Goal: Information Seeking & Learning: Learn about a topic

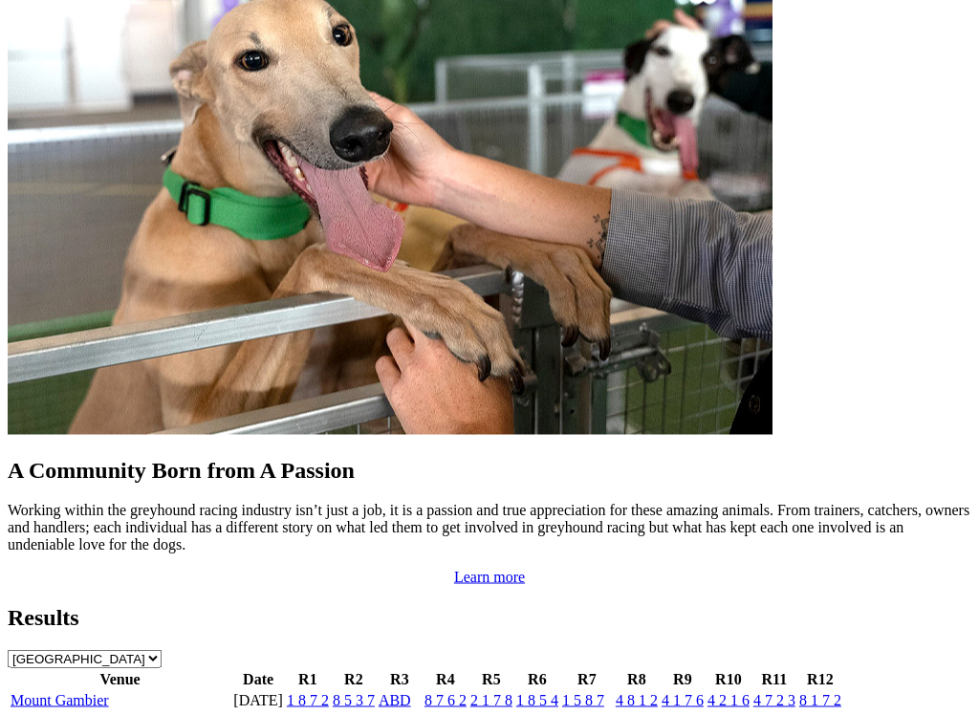
scroll to position [1682, 0]
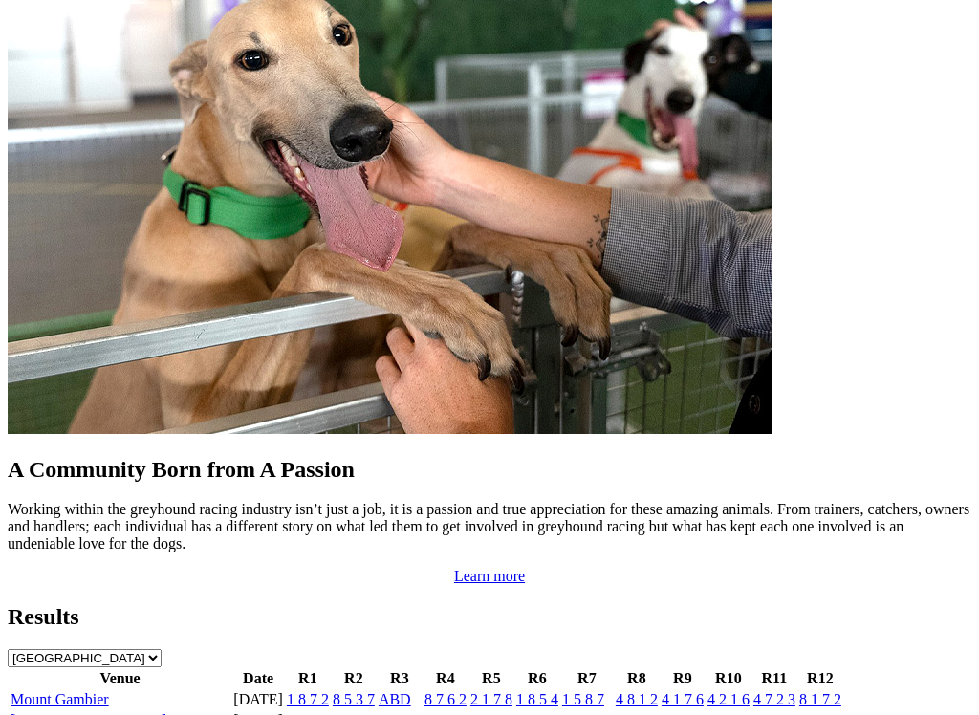
click at [799, 712] on link "7 1 4 2" at bounding box center [820, 720] width 42 height 16
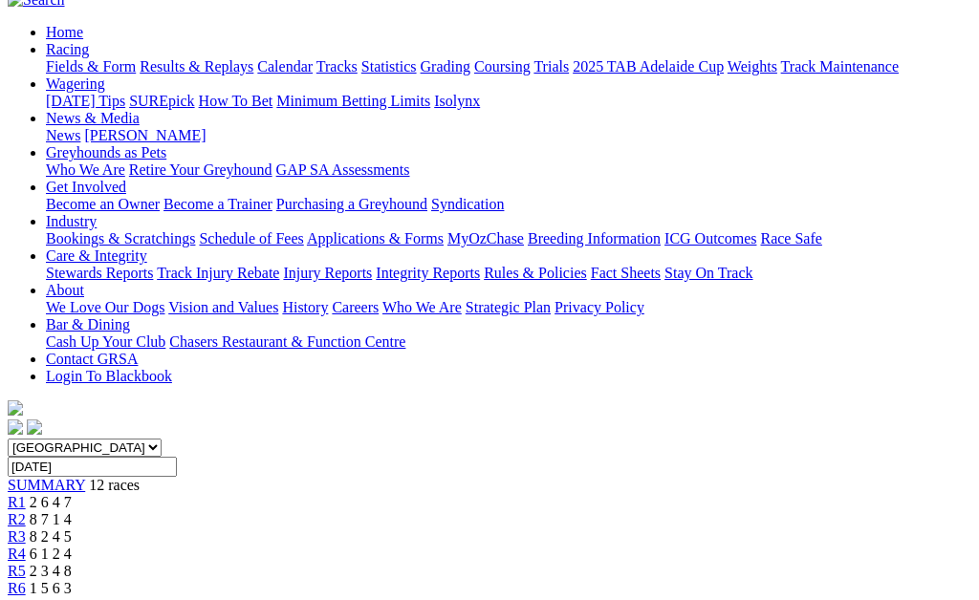
scroll to position [262, 0]
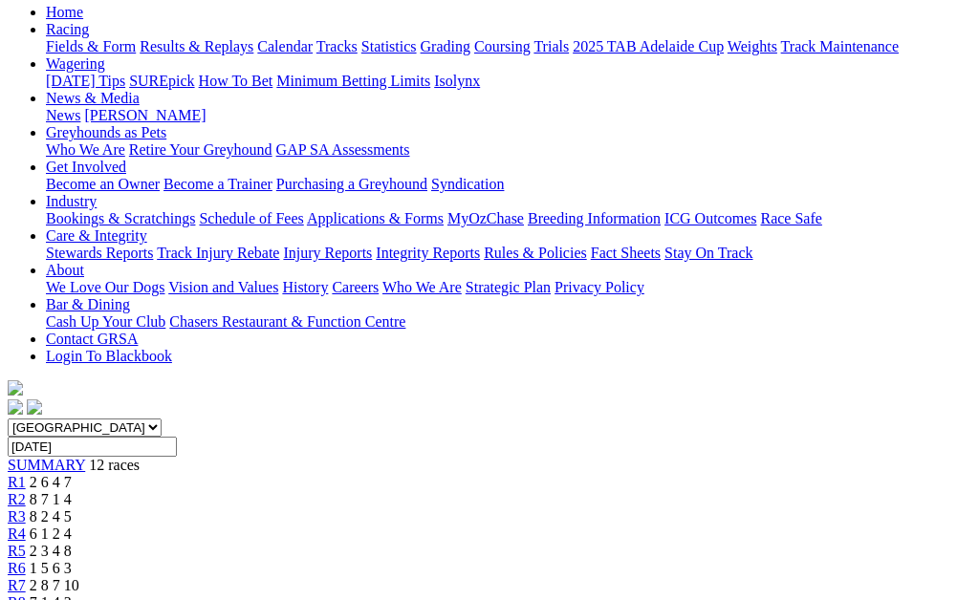
scroll to position [282, 0]
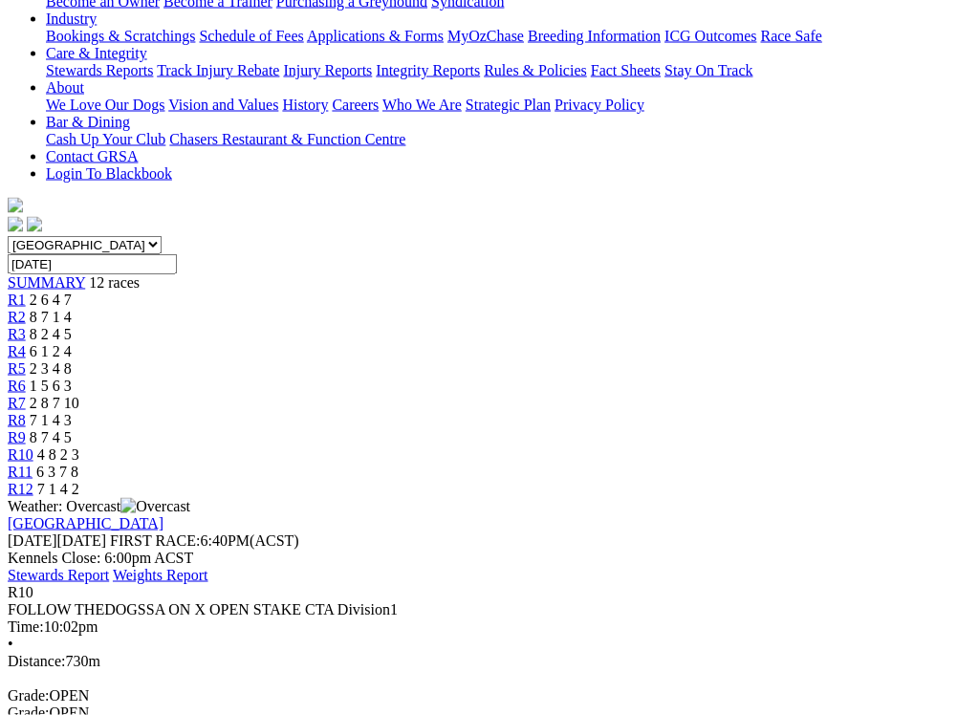
scroll to position [467, 0]
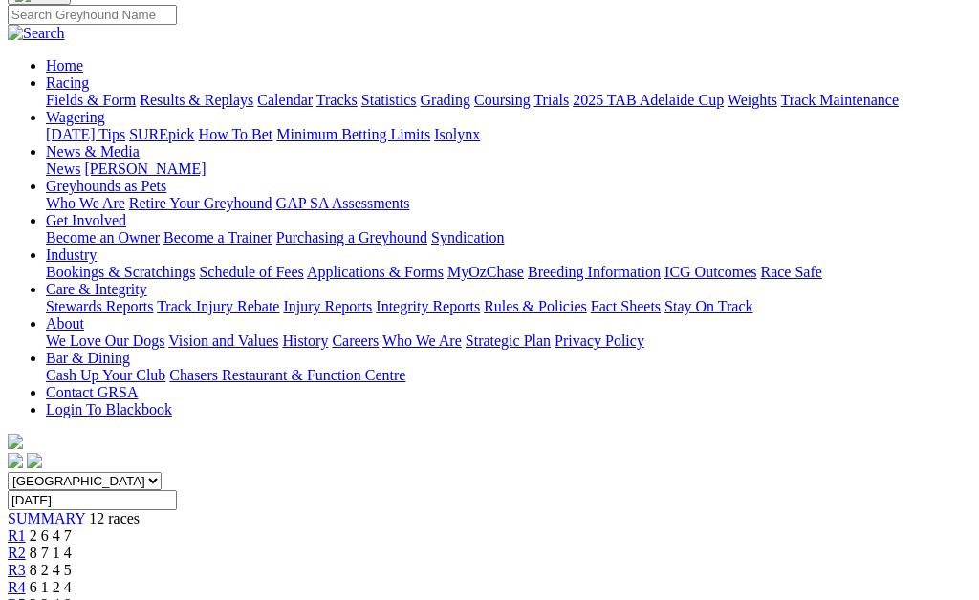
scroll to position [215, 0]
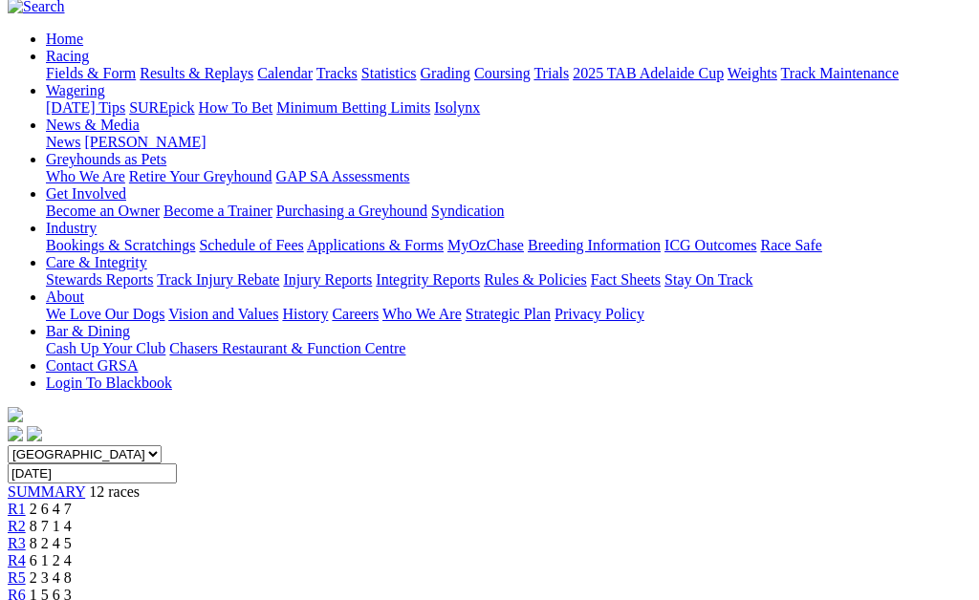
scroll to position [232, 0]
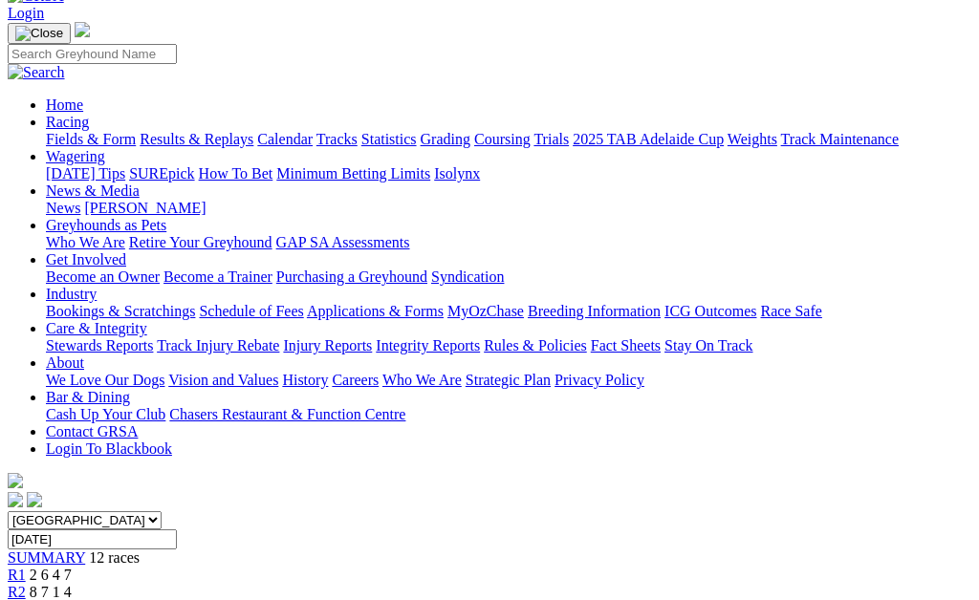
scroll to position [169, 0]
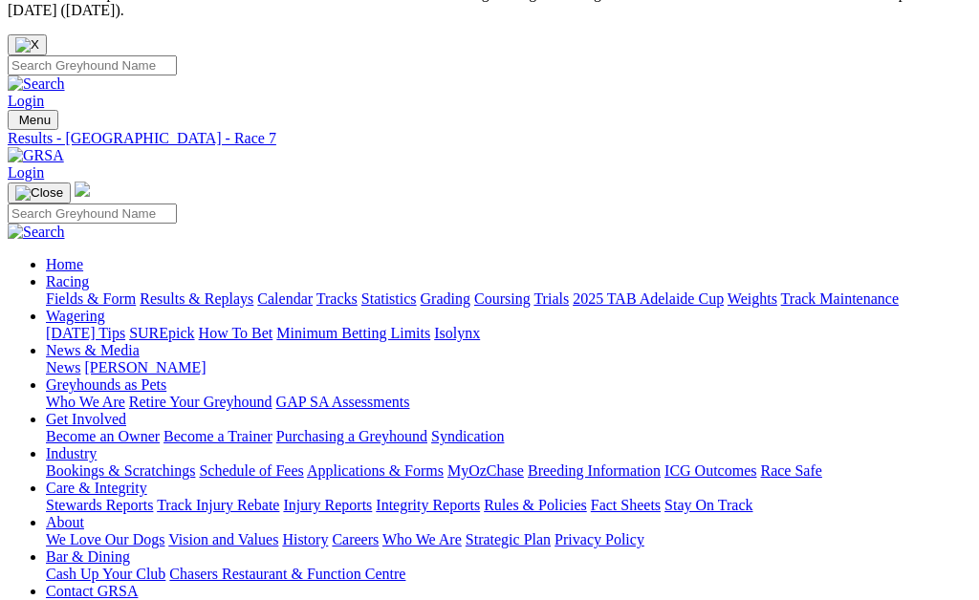
scroll to position [20, 0]
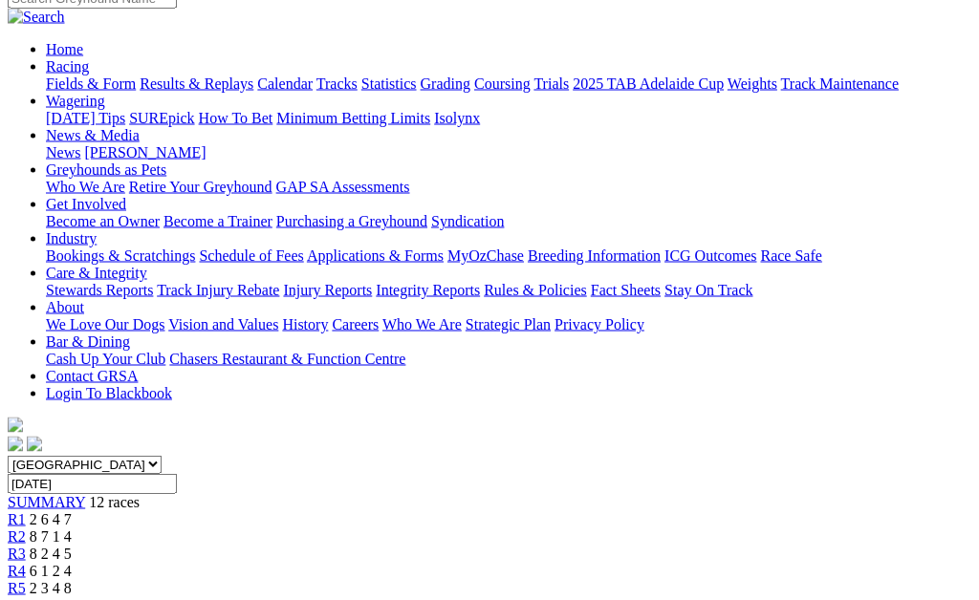
scroll to position [224, 0]
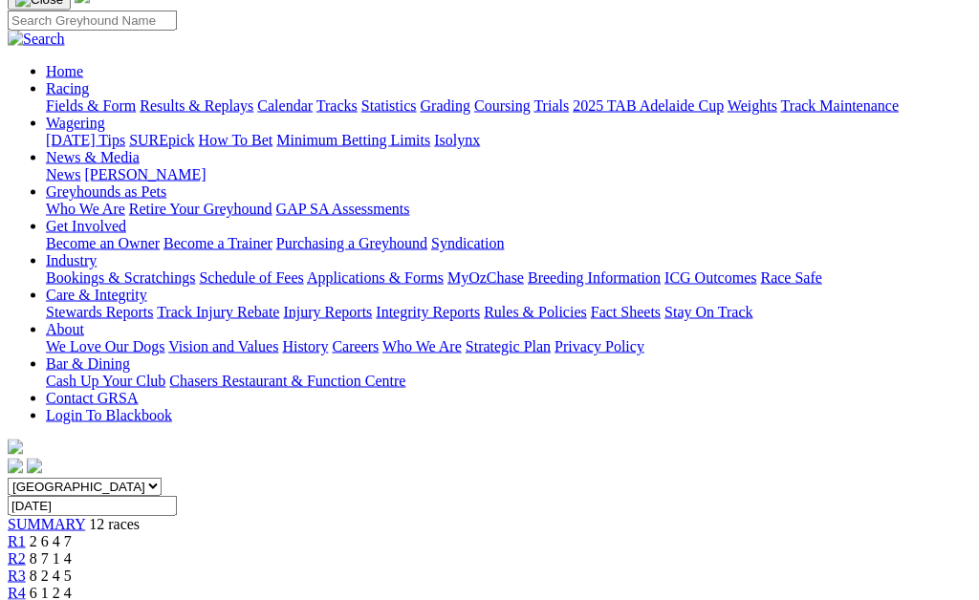
click at [26, 599] on link "R5" at bounding box center [17, 610] width 18 height 16
click at [26, 599] on span "R5" at bounding box center [17, 610] width 18 height 16
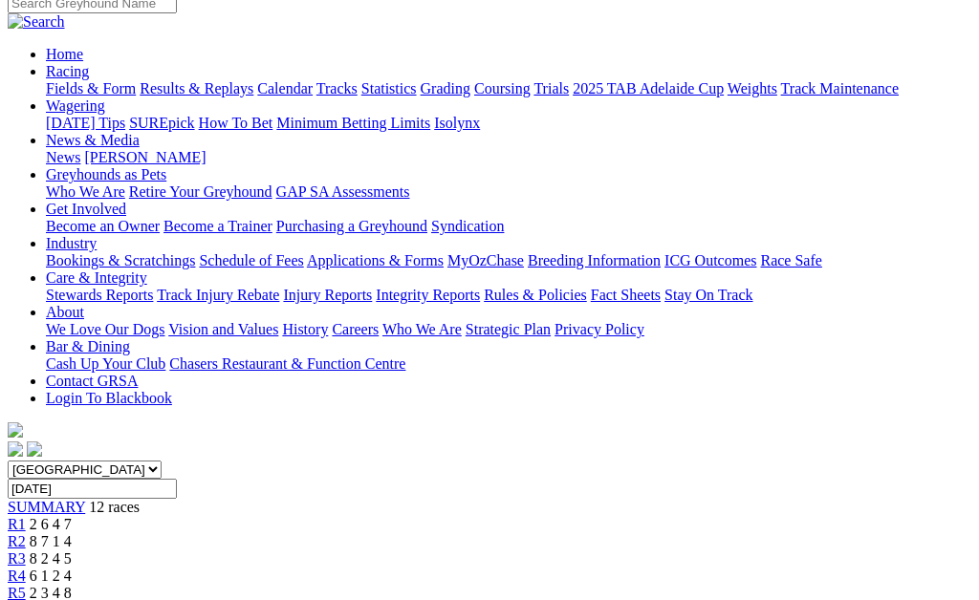
scroll to position [216, 0]
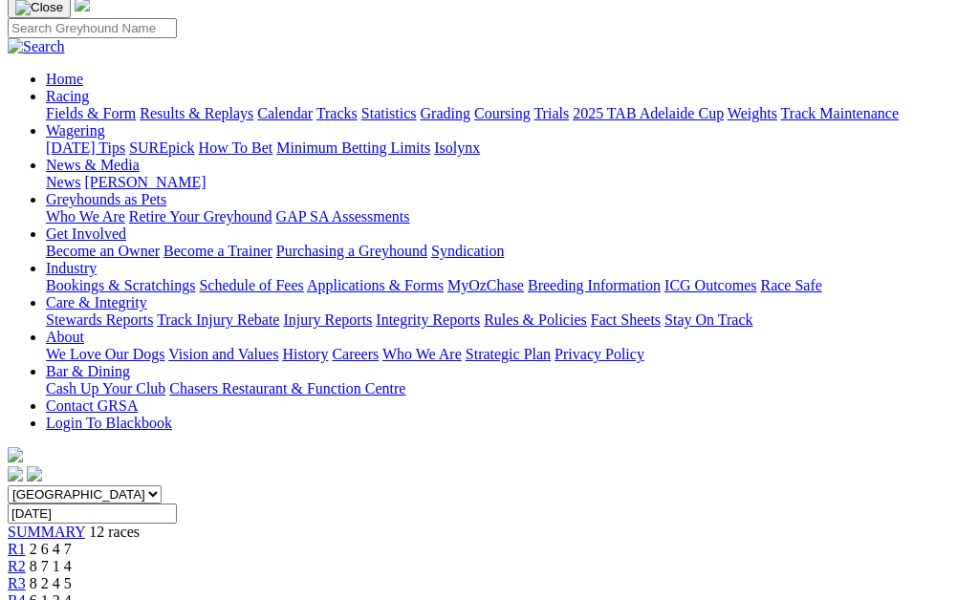
click at [26, 593] on span "R4" at bounding box center [17, 601] width 18 height 16
click at [26, 593] on link "R4" at bounding box center [17, 601] width 18 height 16
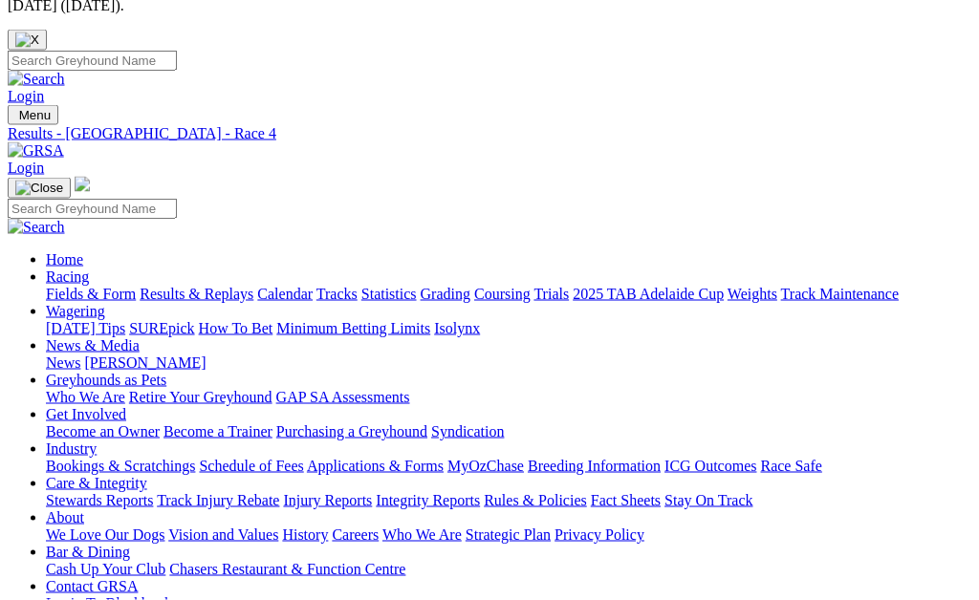
scroll to position [30, 0]
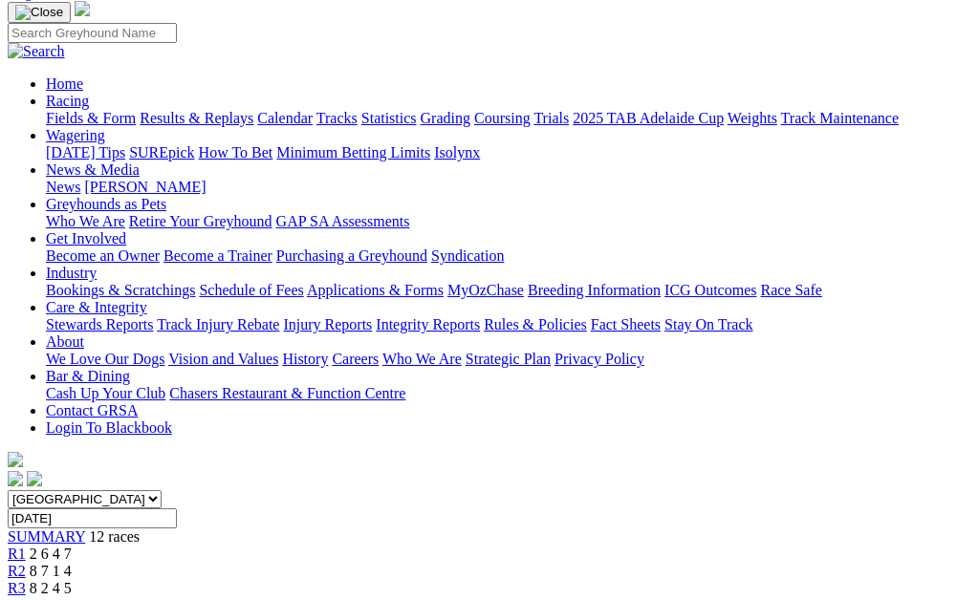
scroll to position [204, 0]
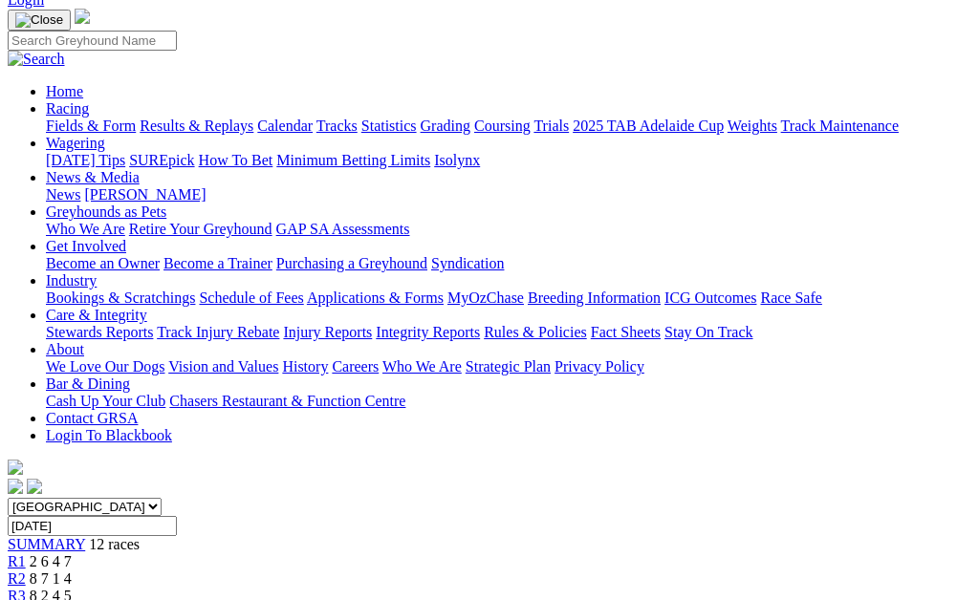
click at [26, 571] on link "R2" at bounding box center [17, 579] width 18 height 16
click at [26, 571] on span "R2" at bounding box center [17, 579] width 18 height 16
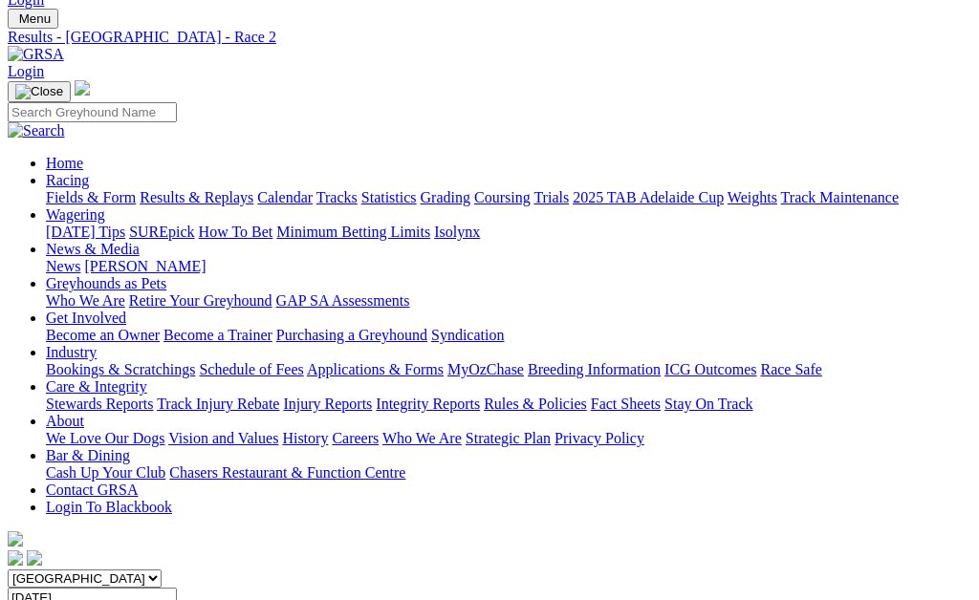
scroll to position [128, 0]
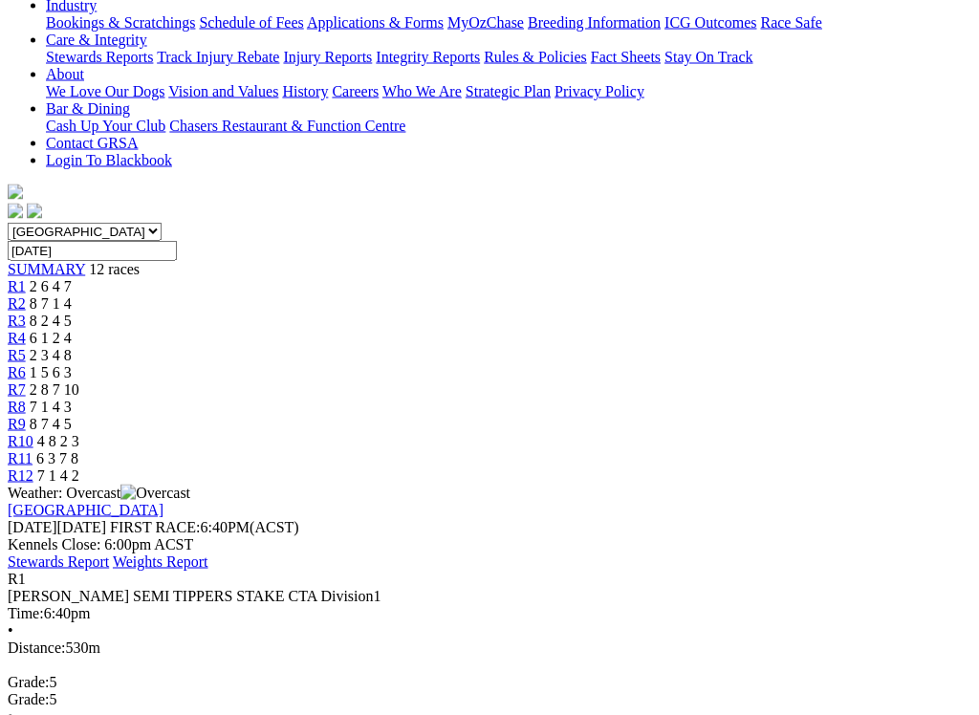
scroll to position [481, 0]
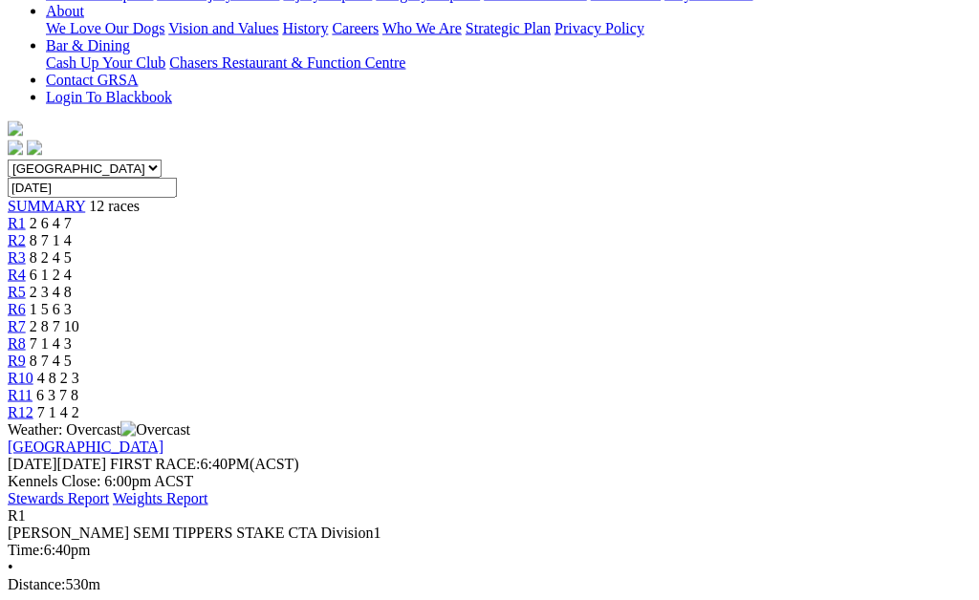
scroll to position [543, 0]
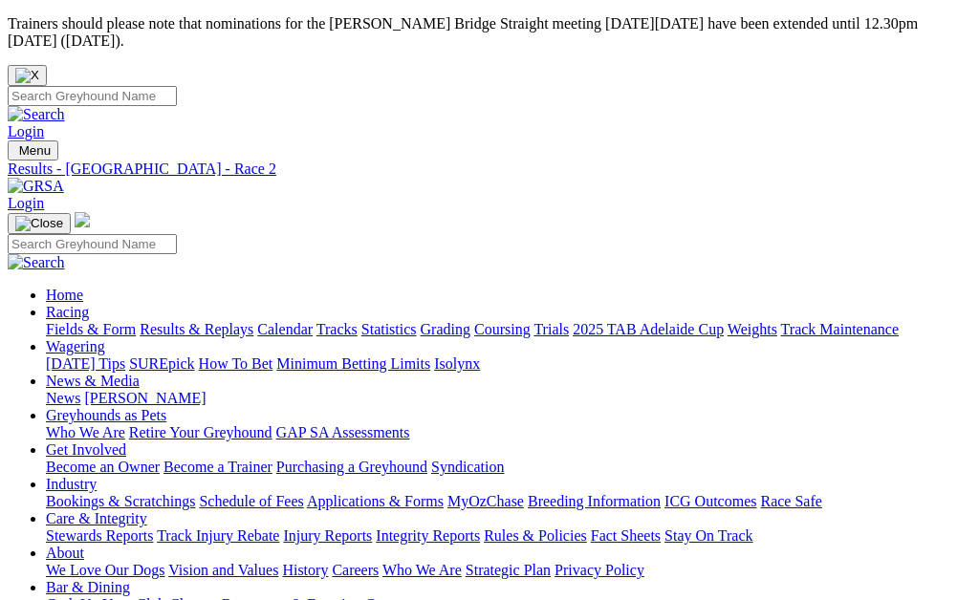
scroll to position [128, 0]
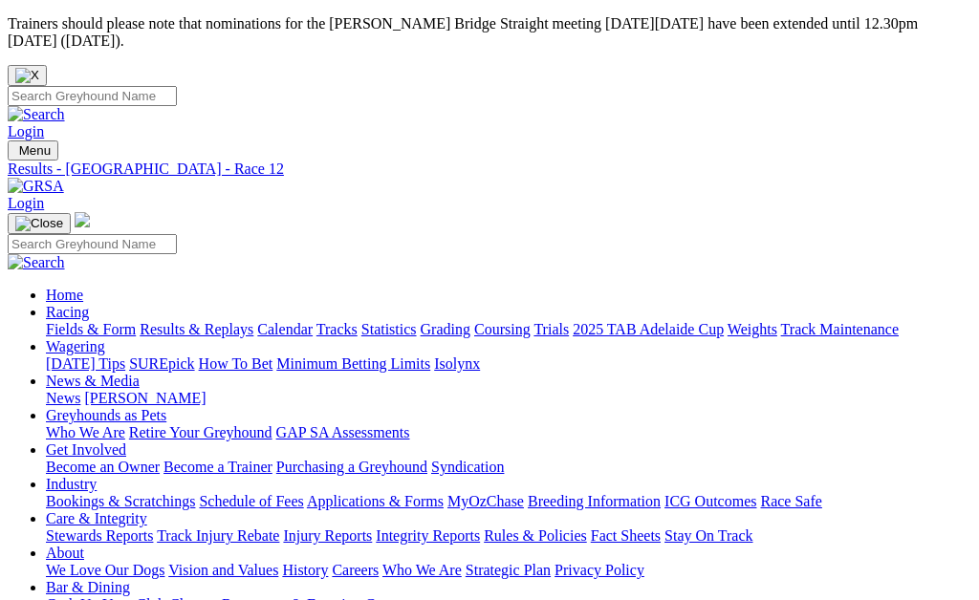
scroll to position [263, 0]
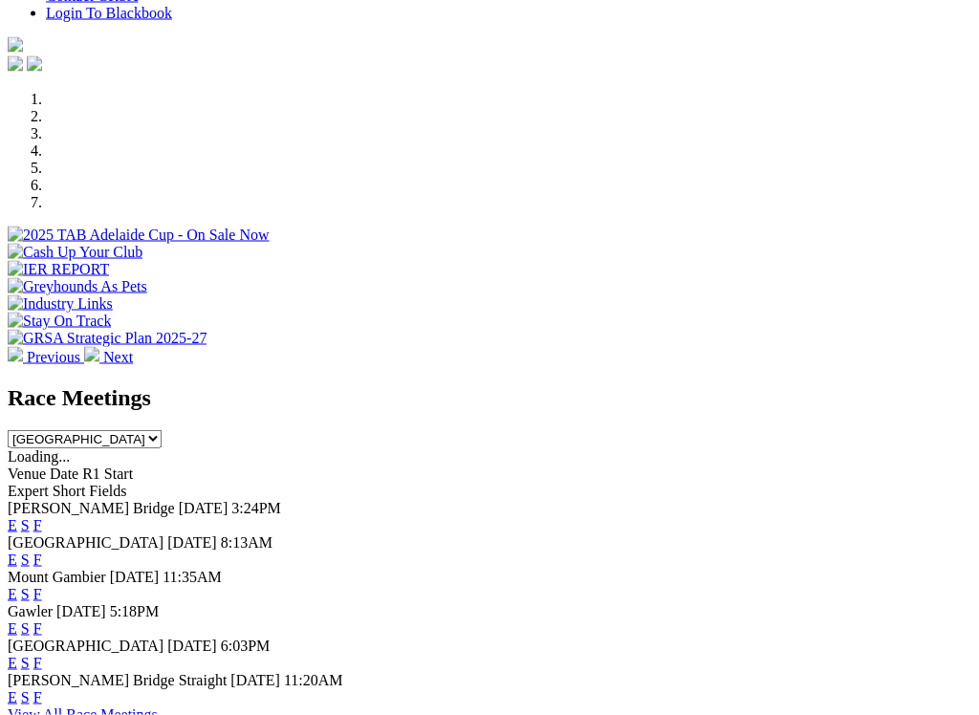
scroll to position [593, 0]
click at [42, 516] on link "F" at bounding box center [37, 524] width 9 height 16
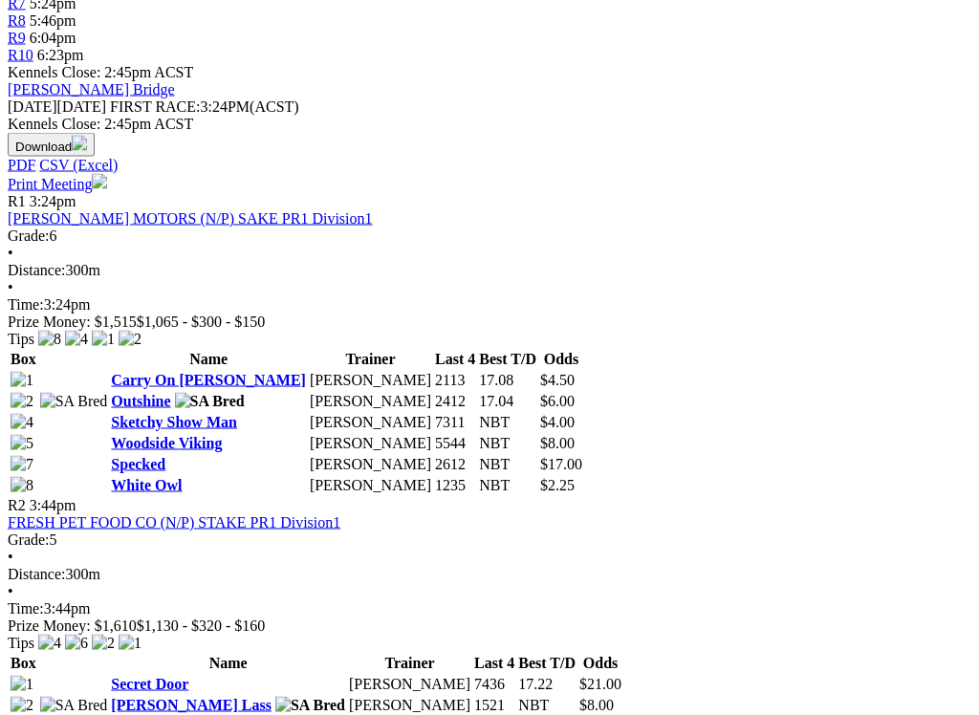
scroll to position [866, 0]
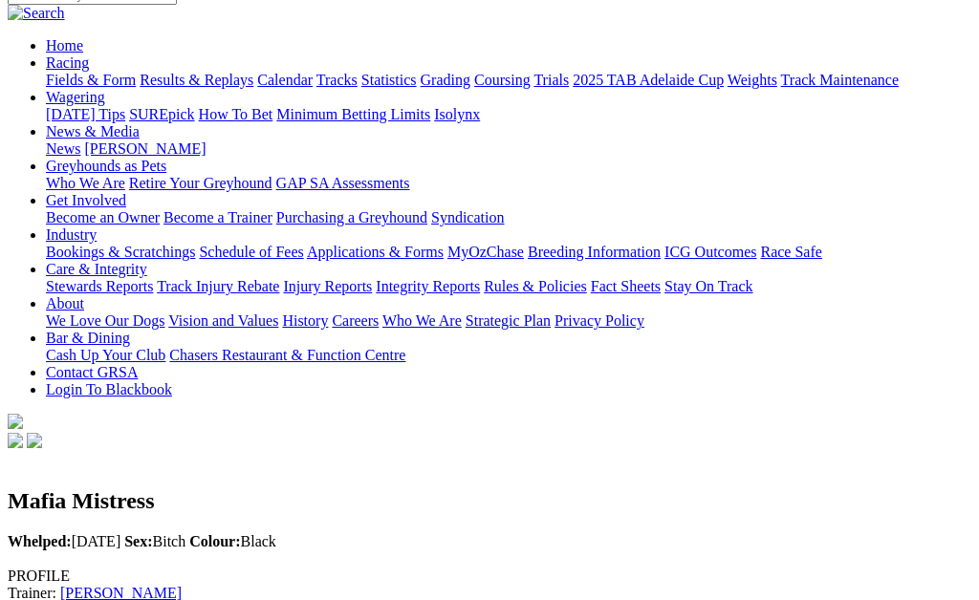
scroll to position [235, 0]
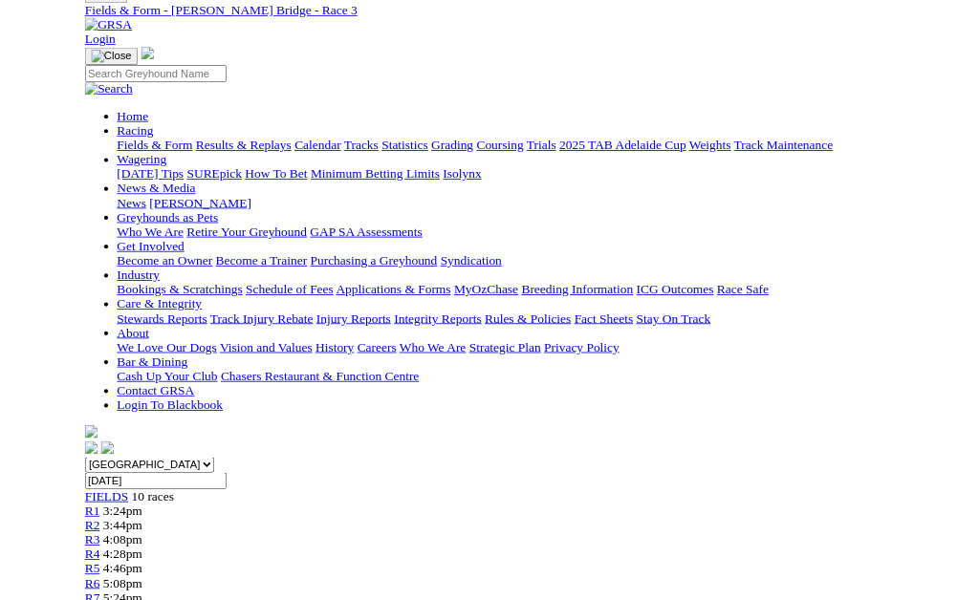
scroll to position [0, 10]
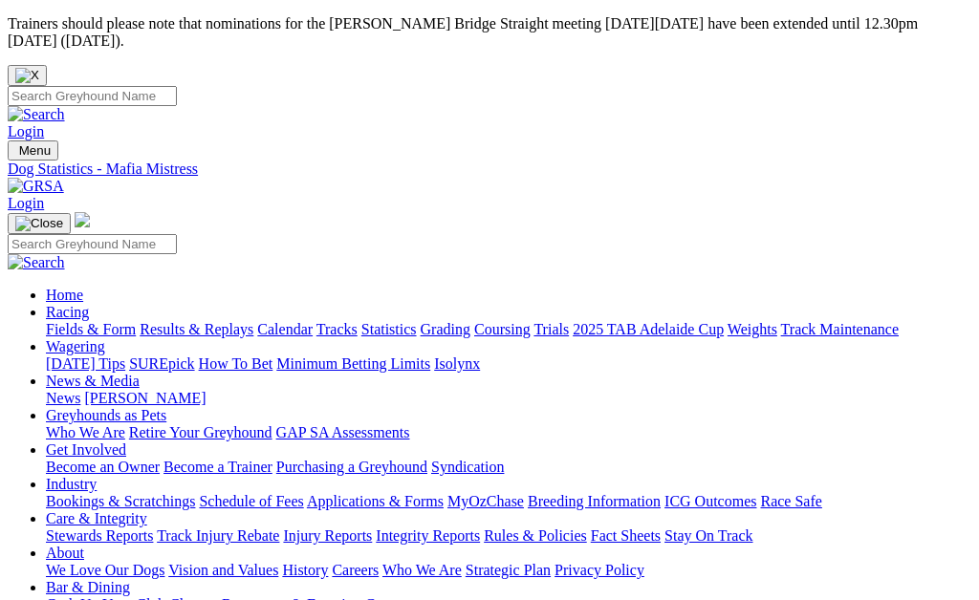
scroll to position [236, 0]
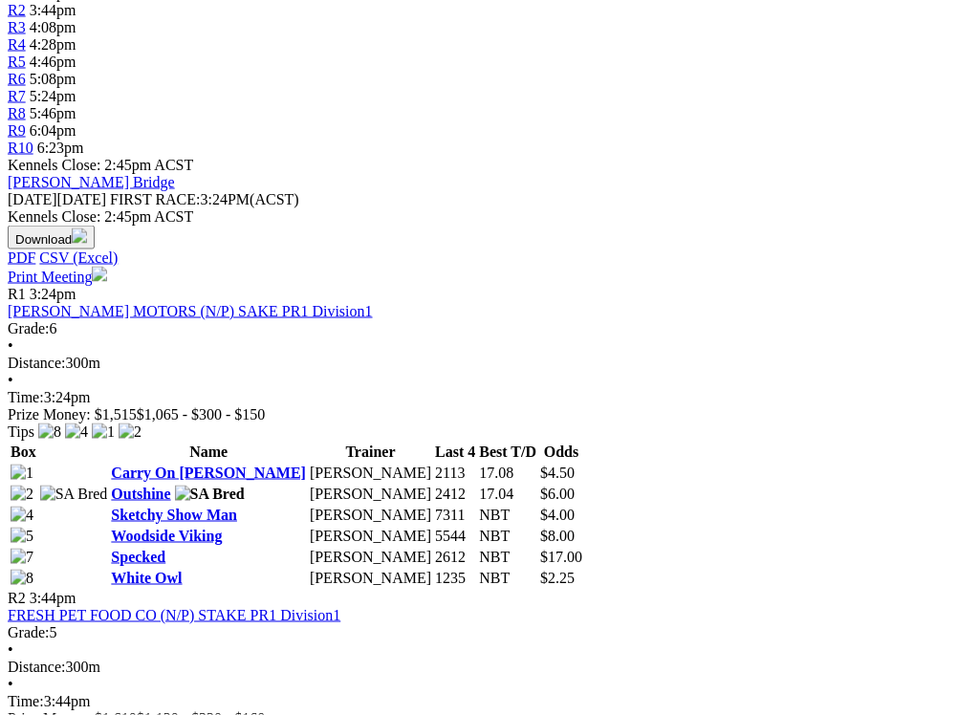
scroll to position [774, 0]
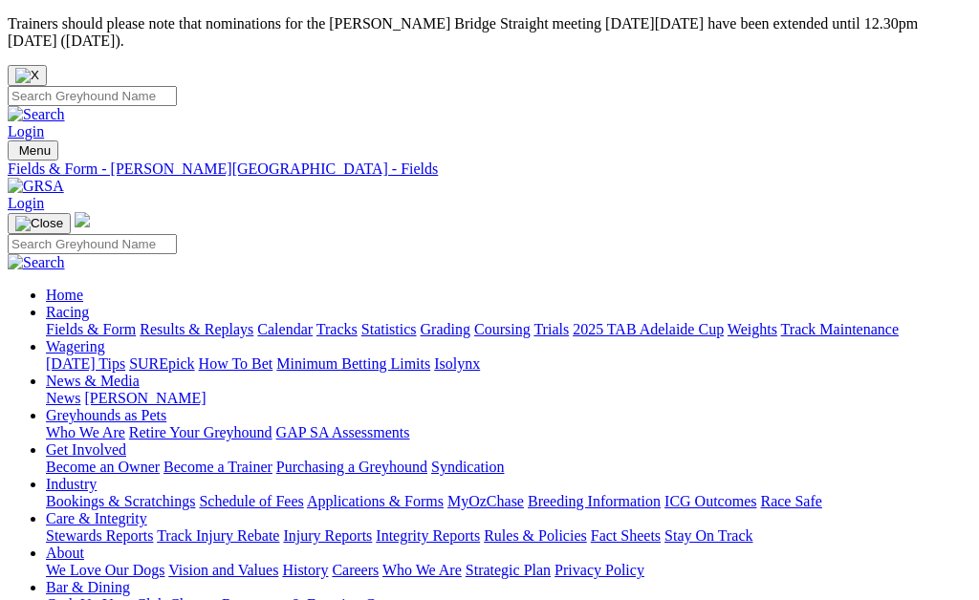
scroll to position [835, 0]
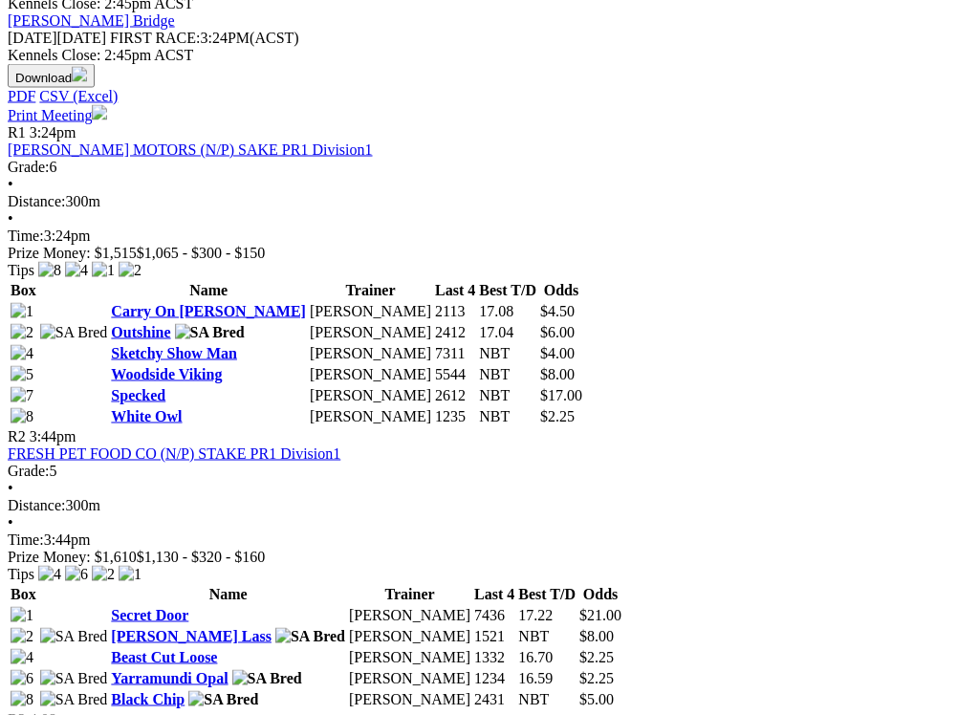
scroll to position [938, 0]
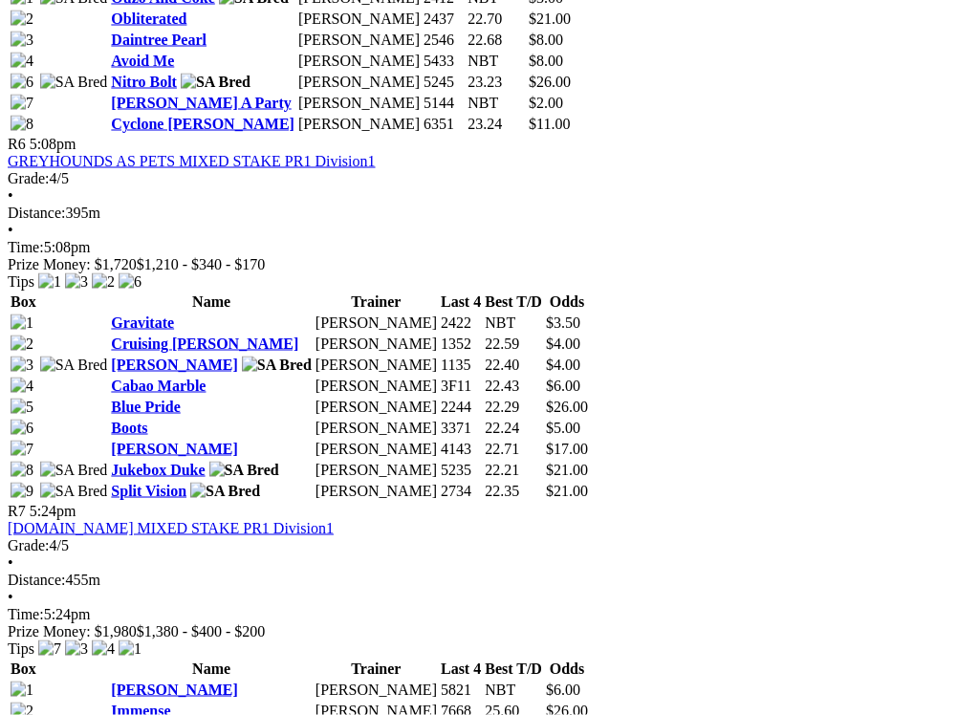
scroll to position [2486, 0]
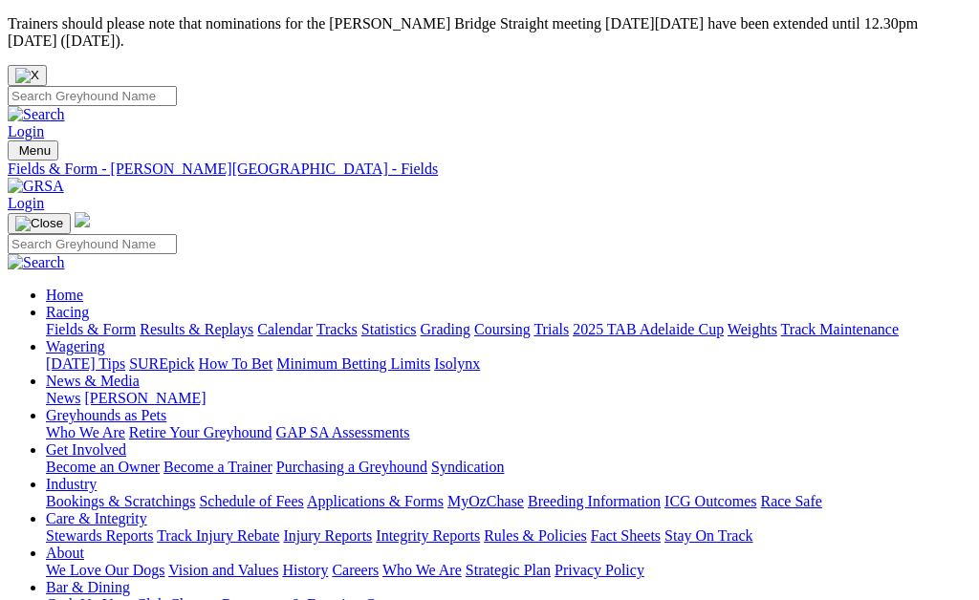
scroll to position [2478, 0]
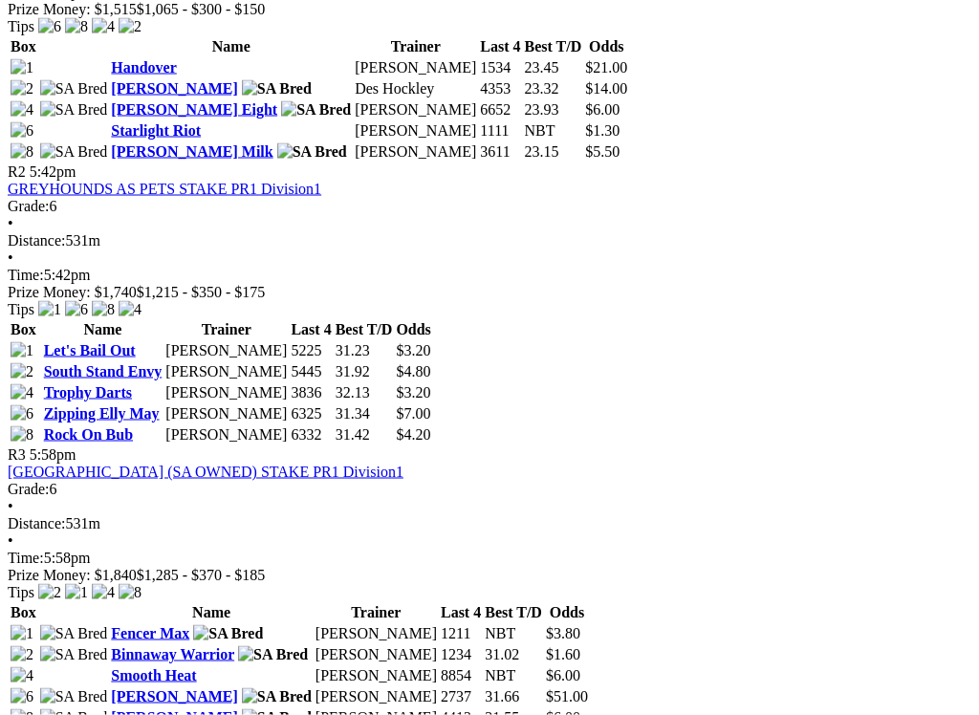
scroll to position [1197, 0]
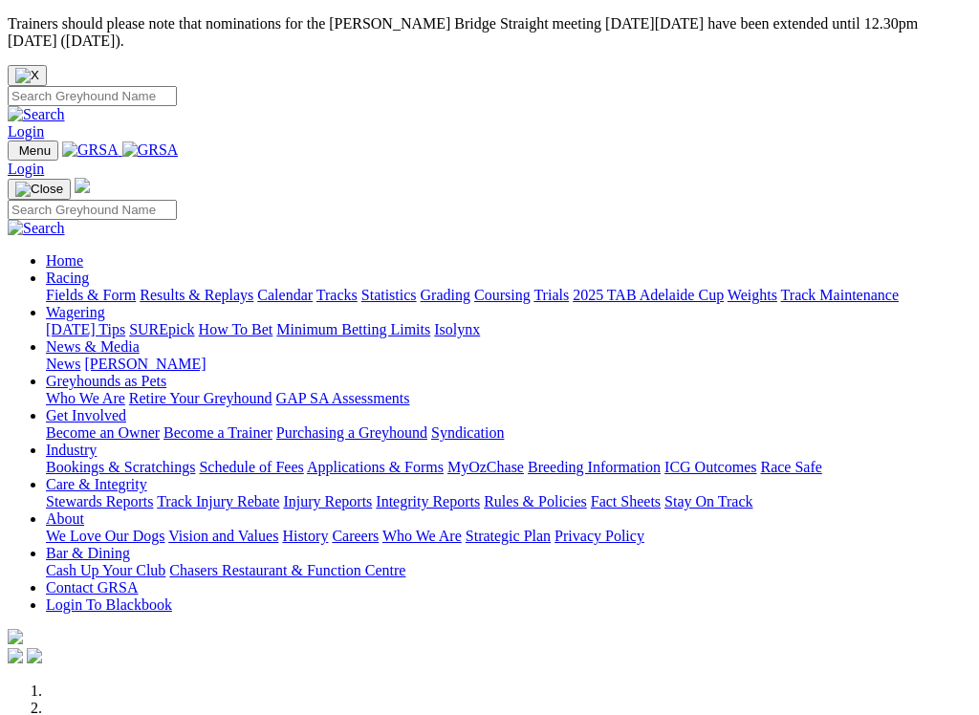
scroll to position [643, 0]
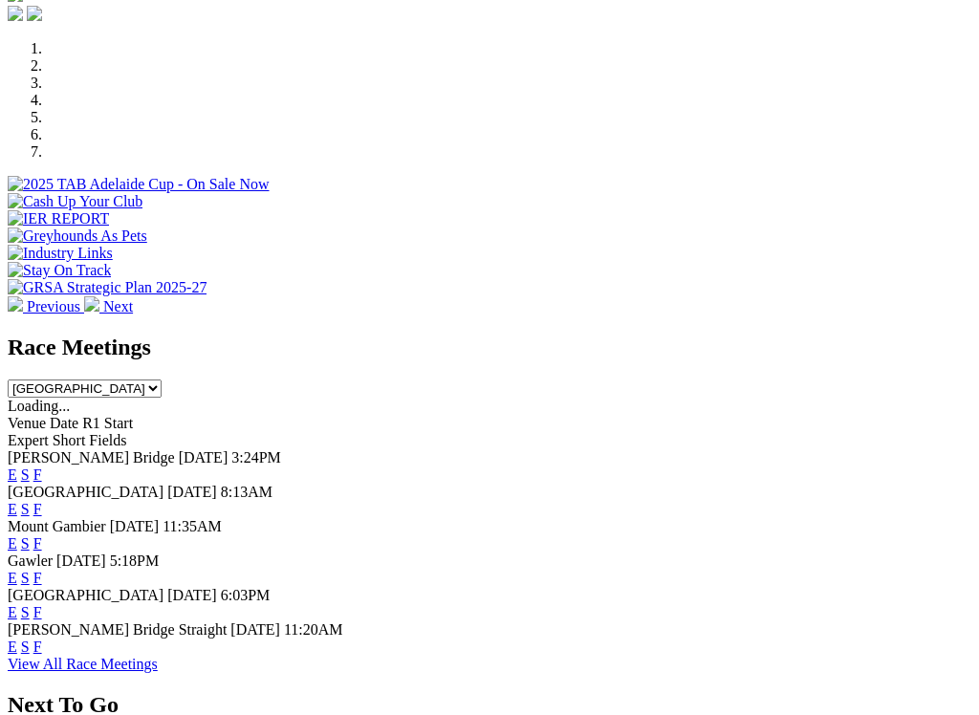
click at [42, 501] on link "F" at bounding box center [37, 509] width 9 height 16
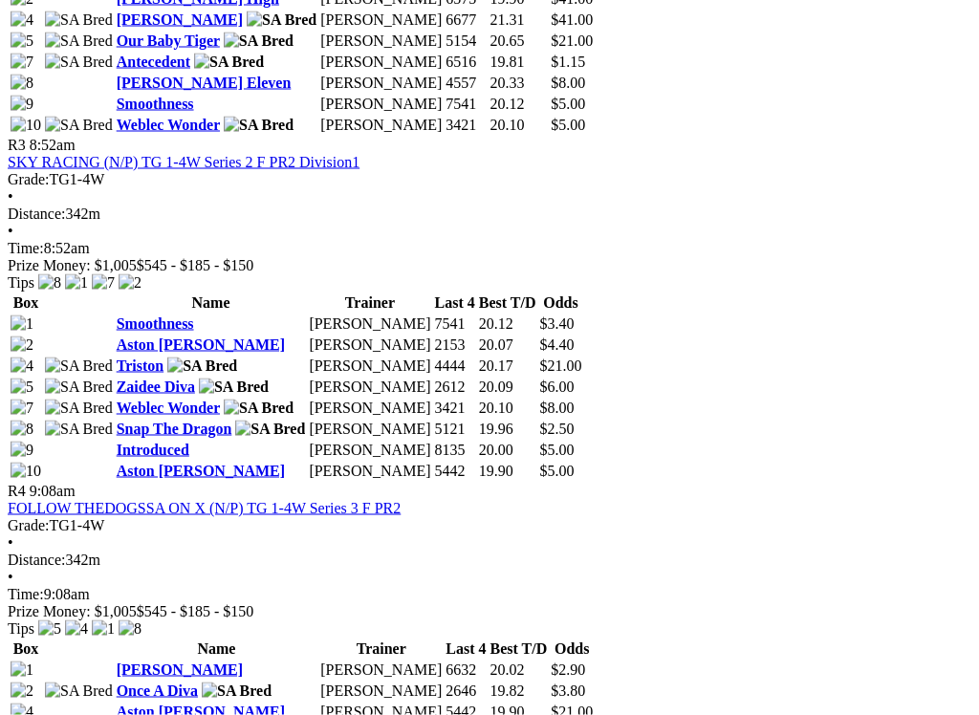
scroll to position [1615, 0]
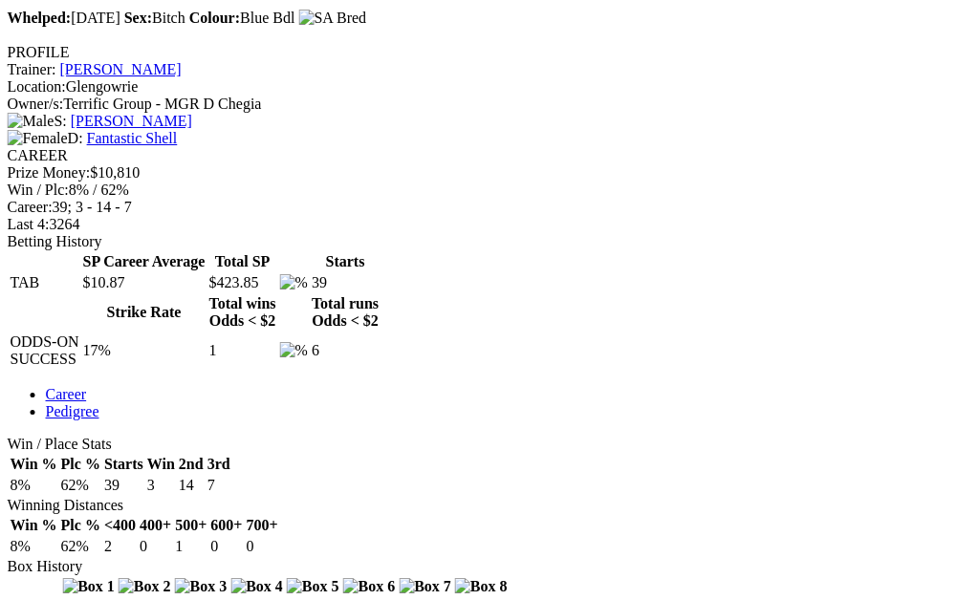
scroll to position [698, 480]
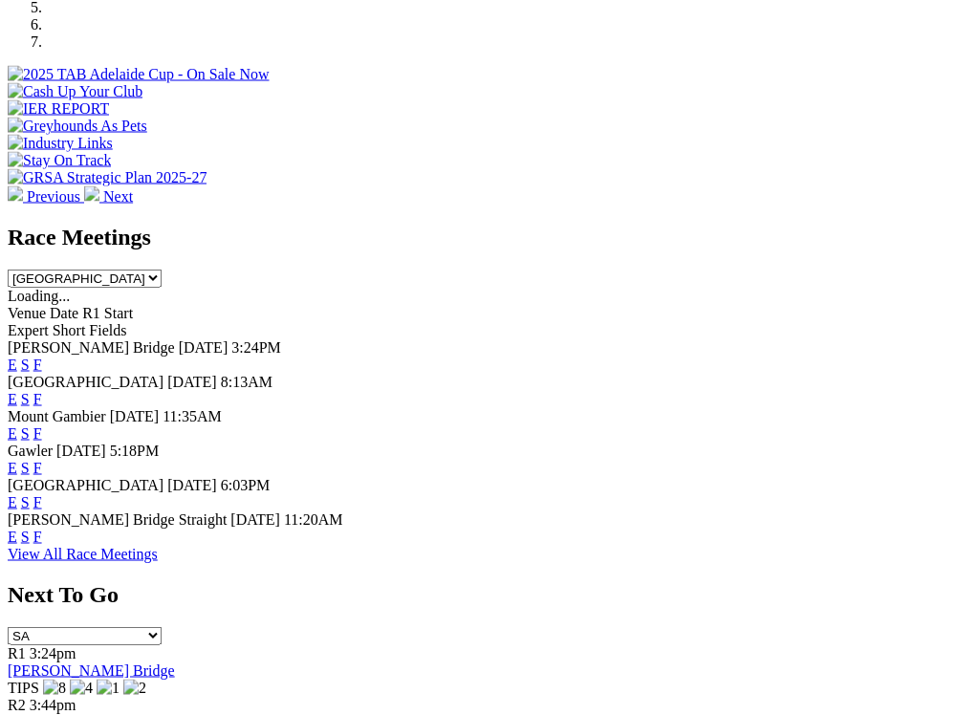
scroll to position [754, 0]
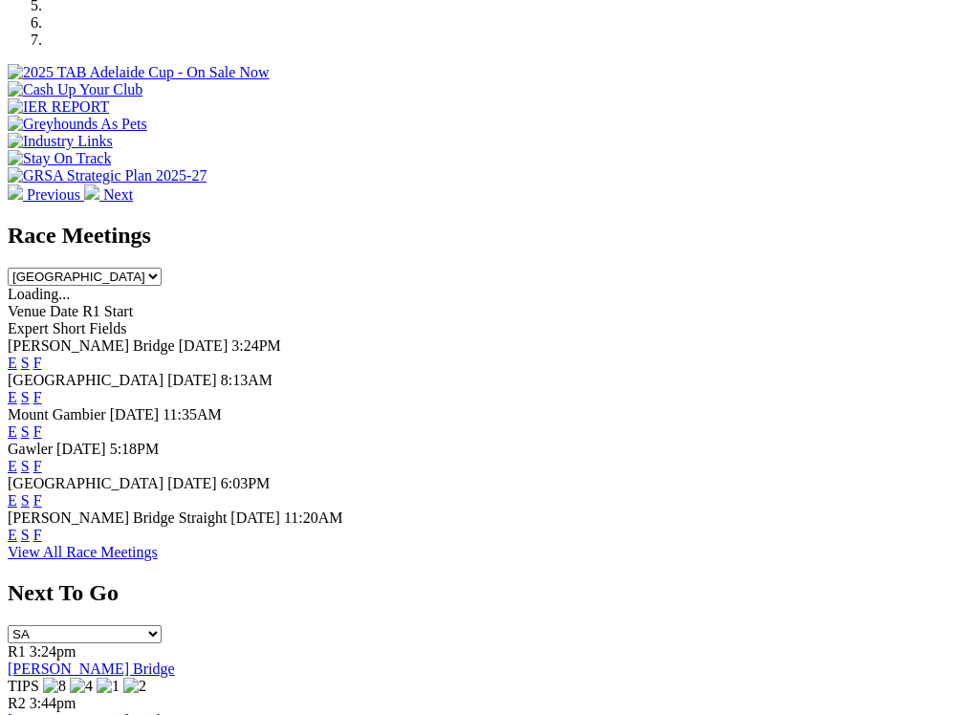
click at [42, 492] on link "F" at bounding box center [37, 500] width 9 height 16
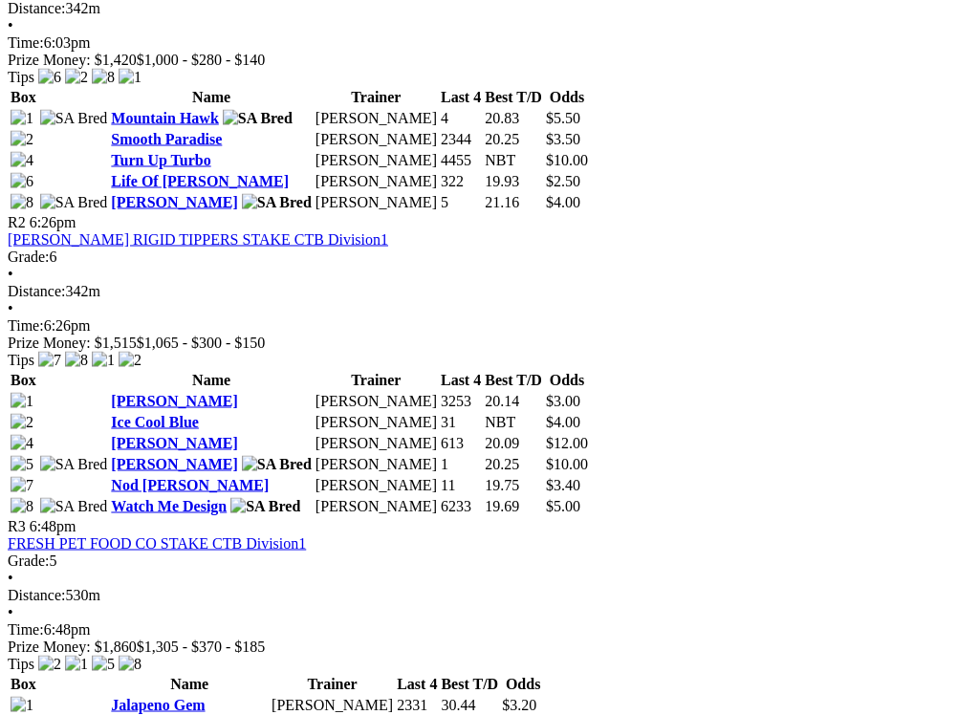
scroll to position [1128, 0]
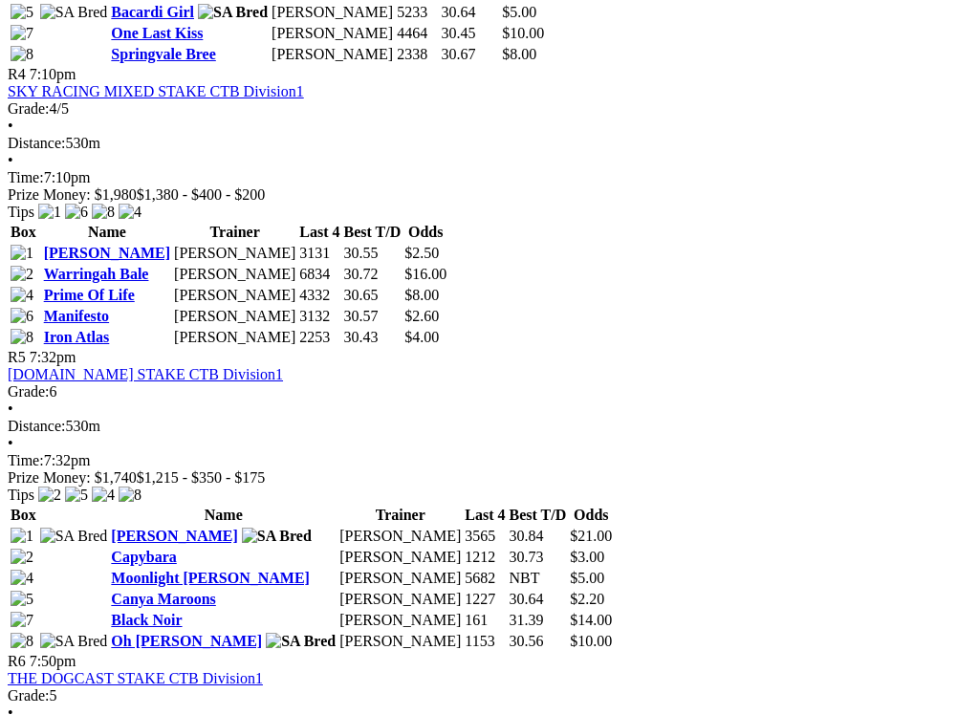
scroll to position [1883, 0]
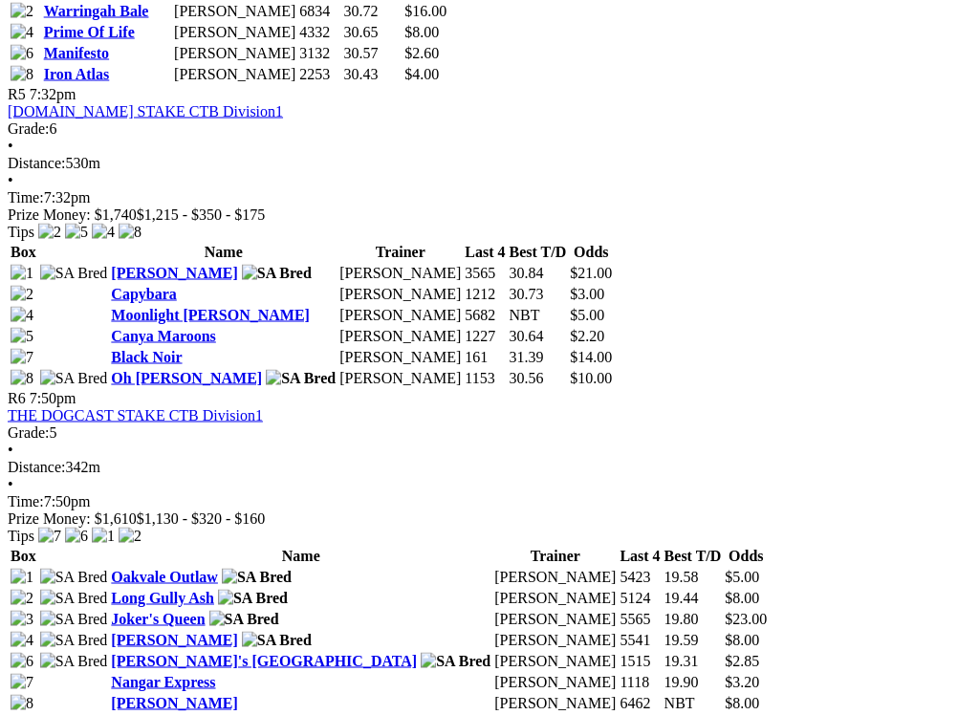
scroll to position [2147, 0]
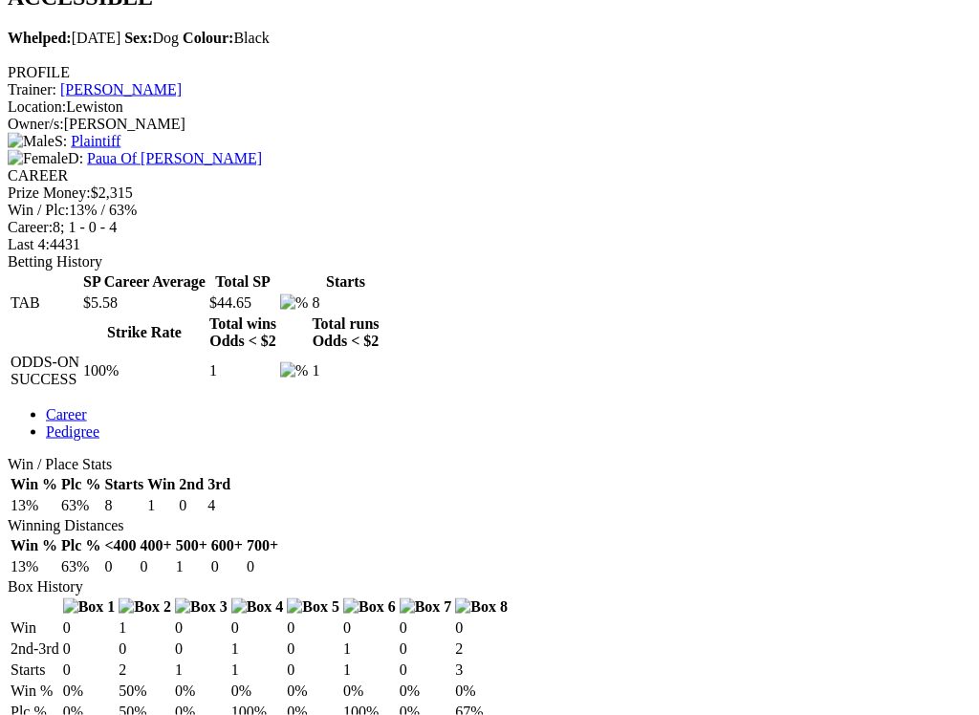
scroll to position [766, 0]
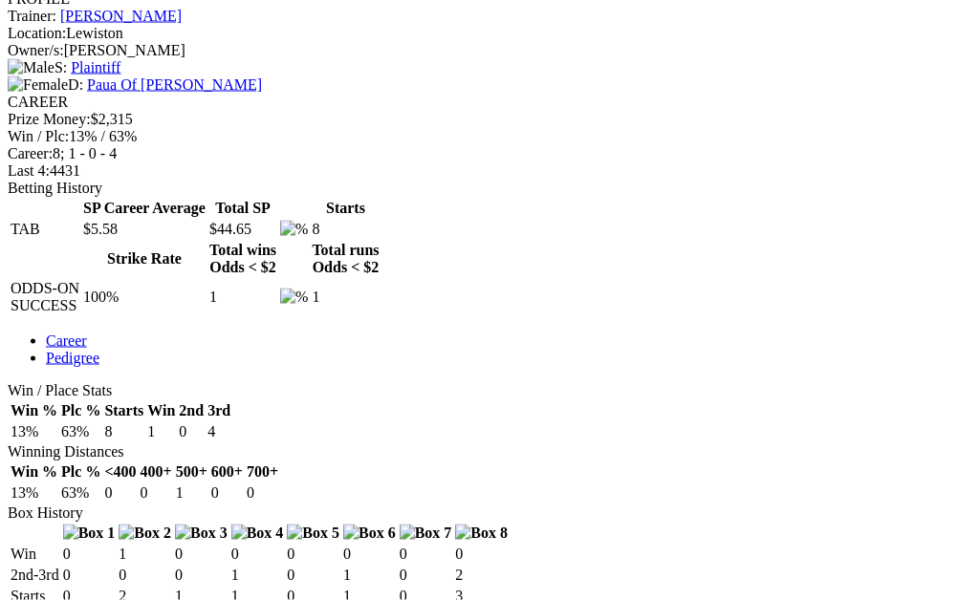
scroll to position [828, 0]
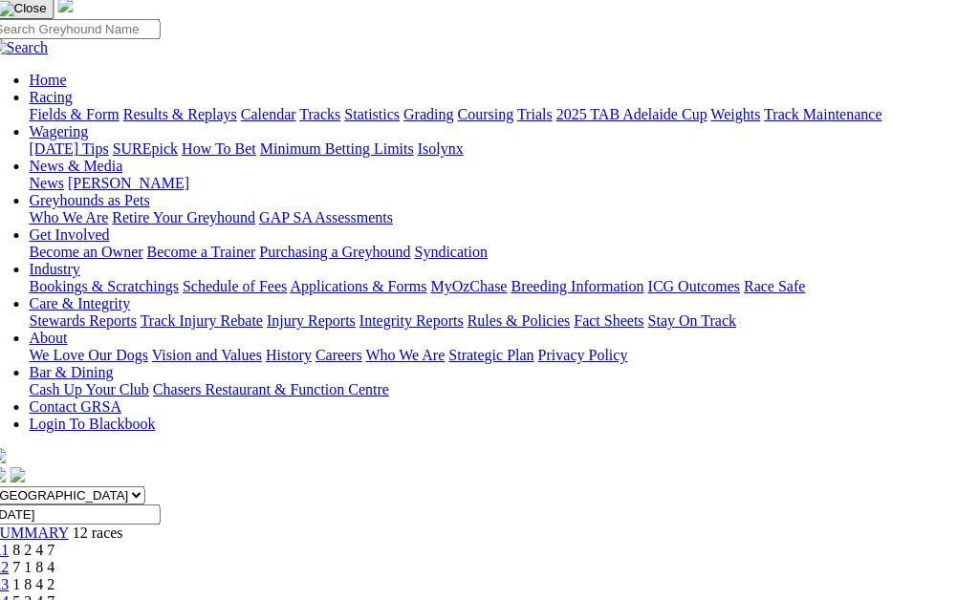
scroll to position [207, 17]
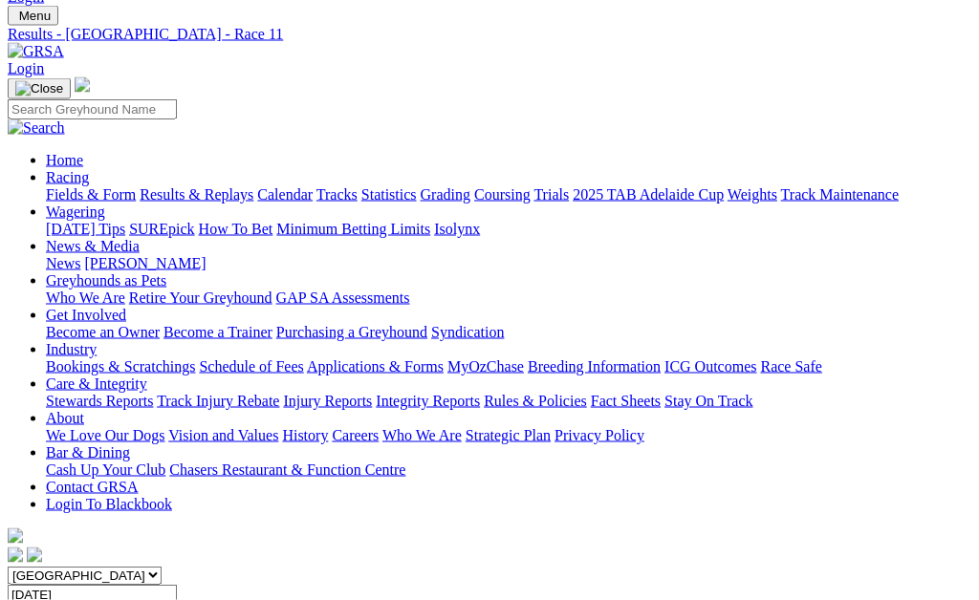
scroll to position [116, 0]
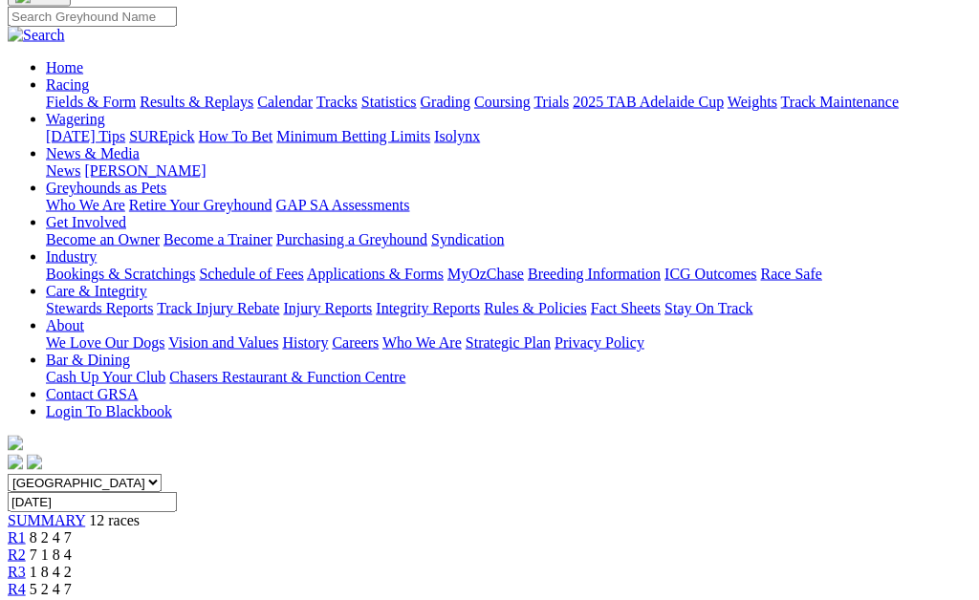
scroll to position [209, 0]
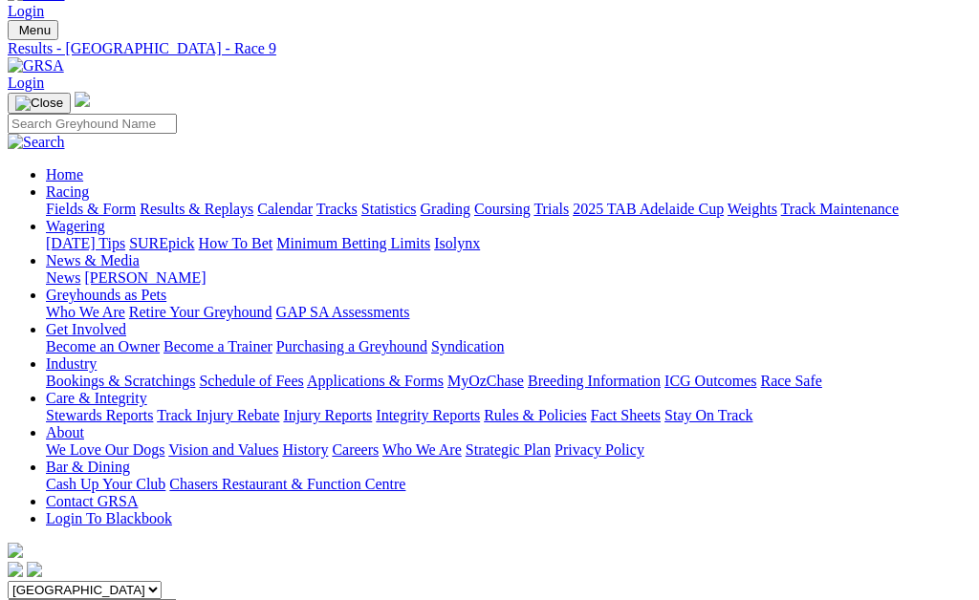
scroll to position [117, 0]
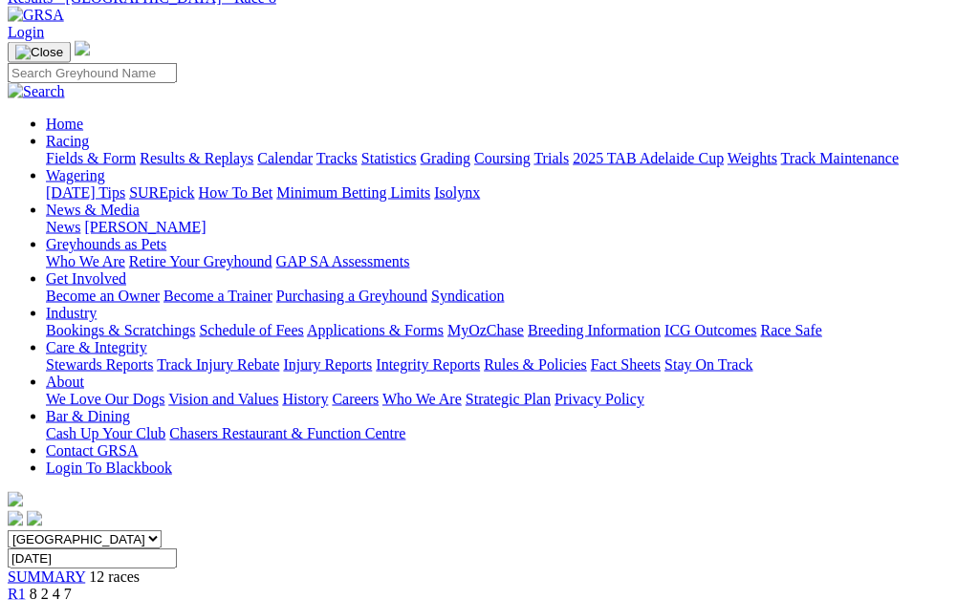
scroll to position [162, 0]
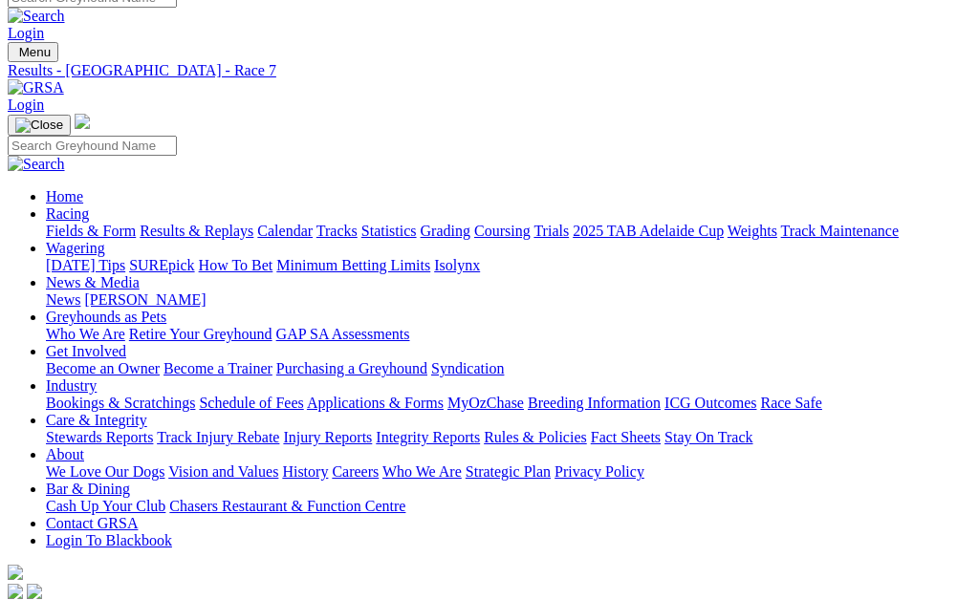
scroll to position [97, 0]
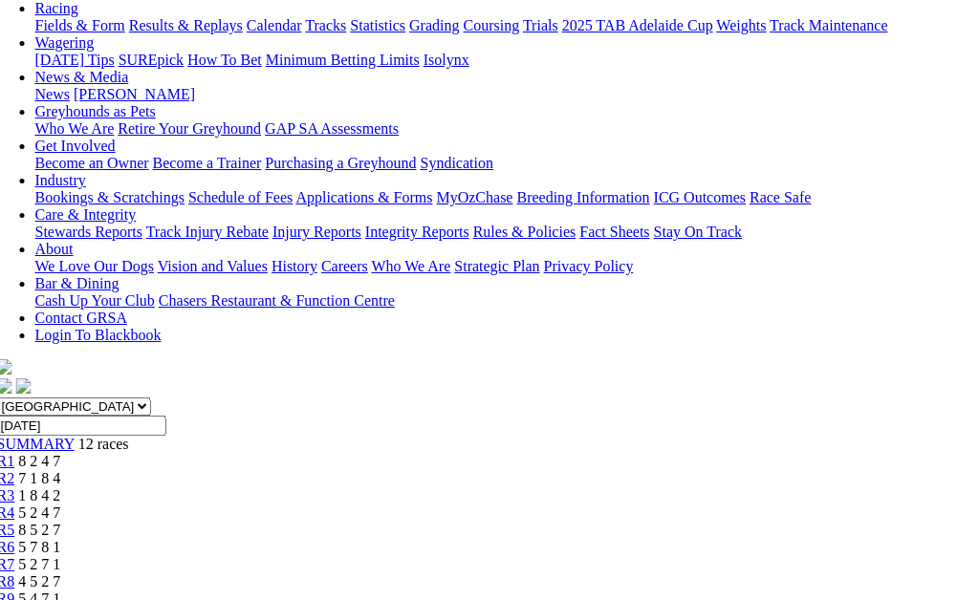
scroll to position [285, 11]
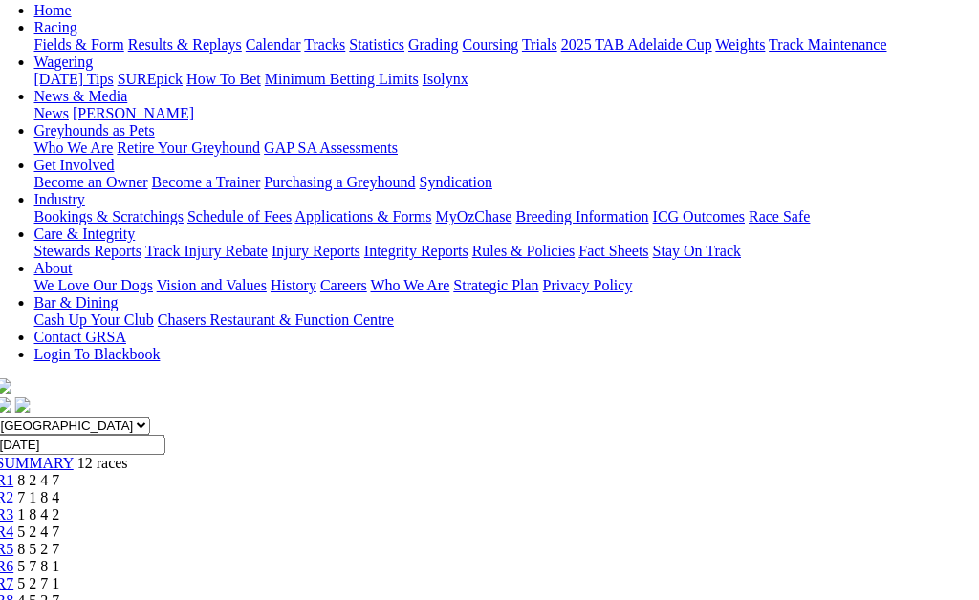
click at [14, 541] on span "R5" at bounding box center [5, 549] width 18 height 16
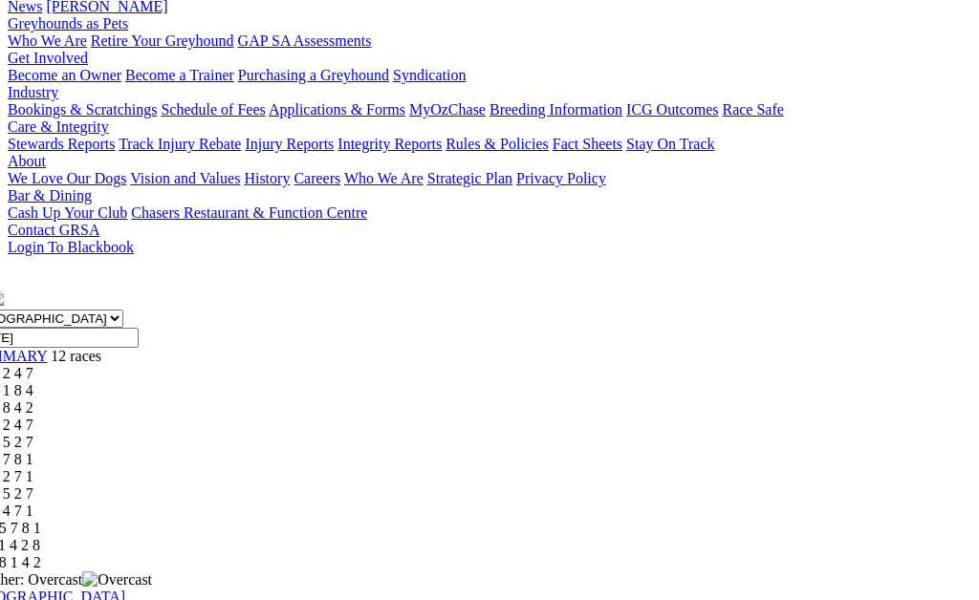
scroll to position [350, 38]
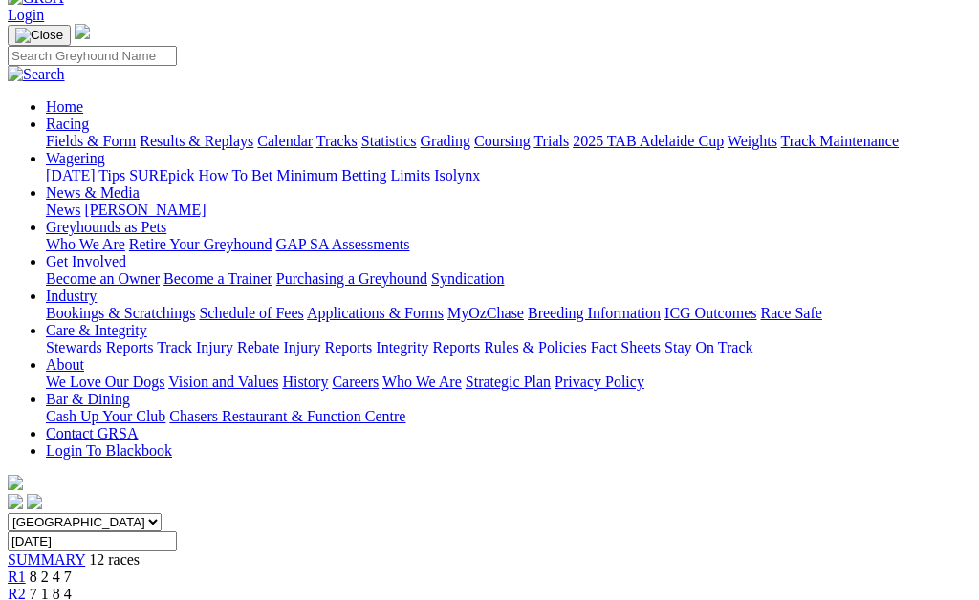
scroll to position [185, 0]
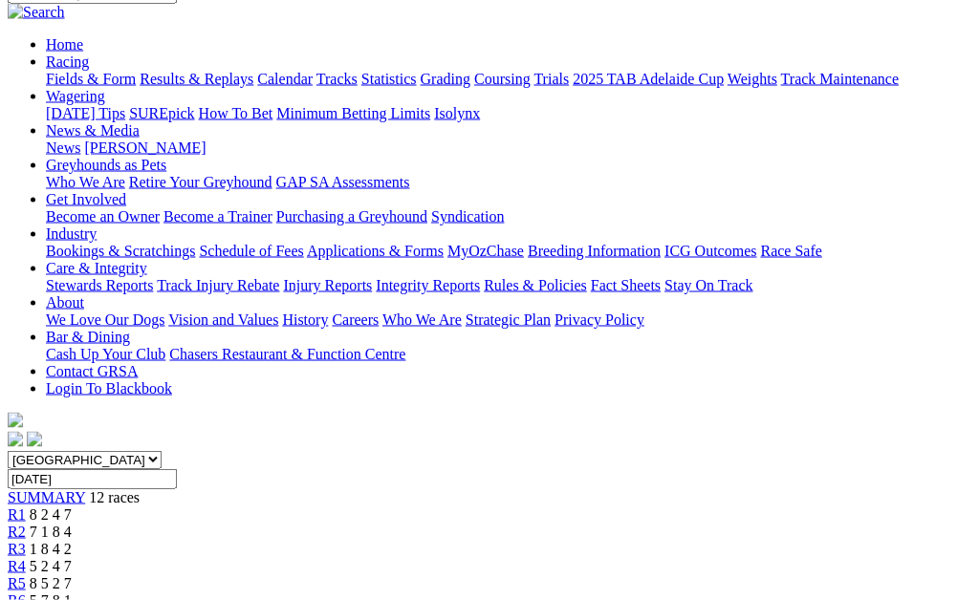
scroll to position [231, 0]
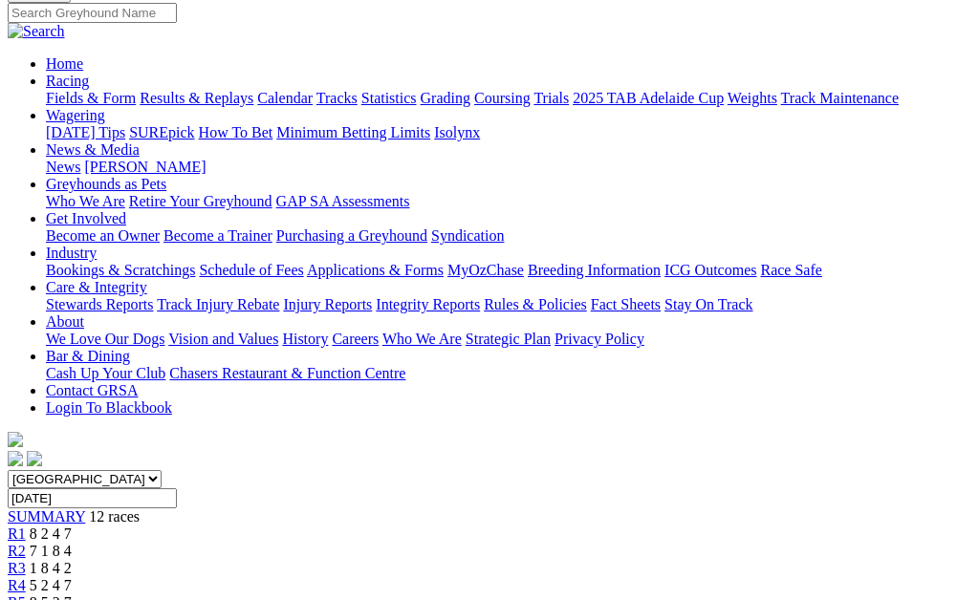
click at [26, 543] on link "R2" at bounding box center [17, 551] width 18 height 16
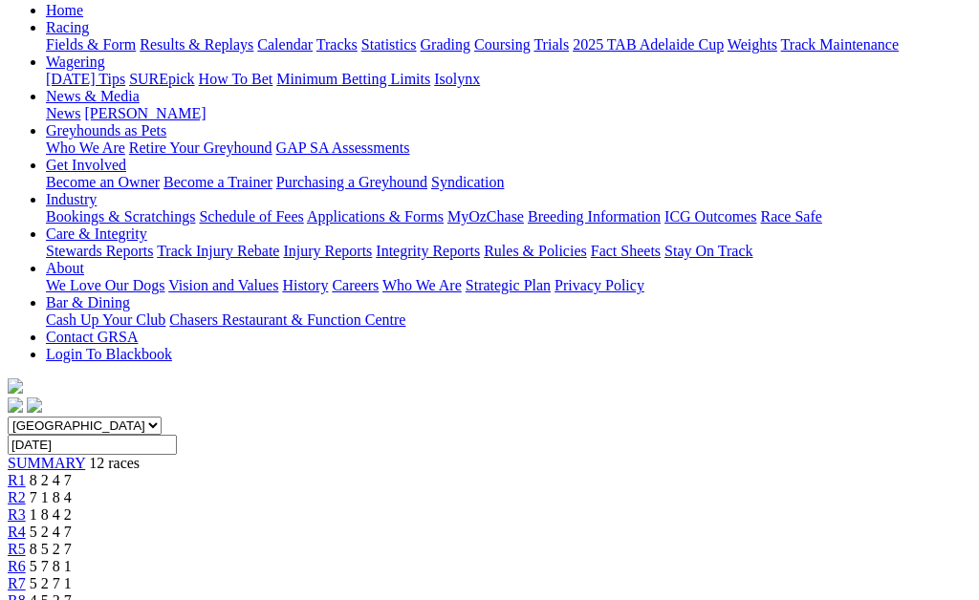
scroll to position [284, 0]
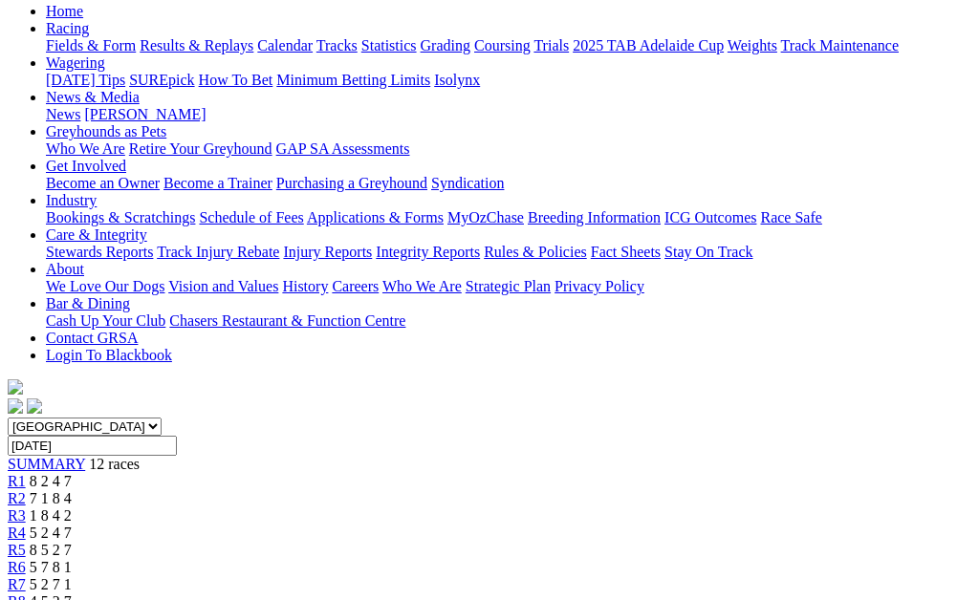
click at [26, 473] on link "R1" at bounding box center [17, 481] width 18 height 16
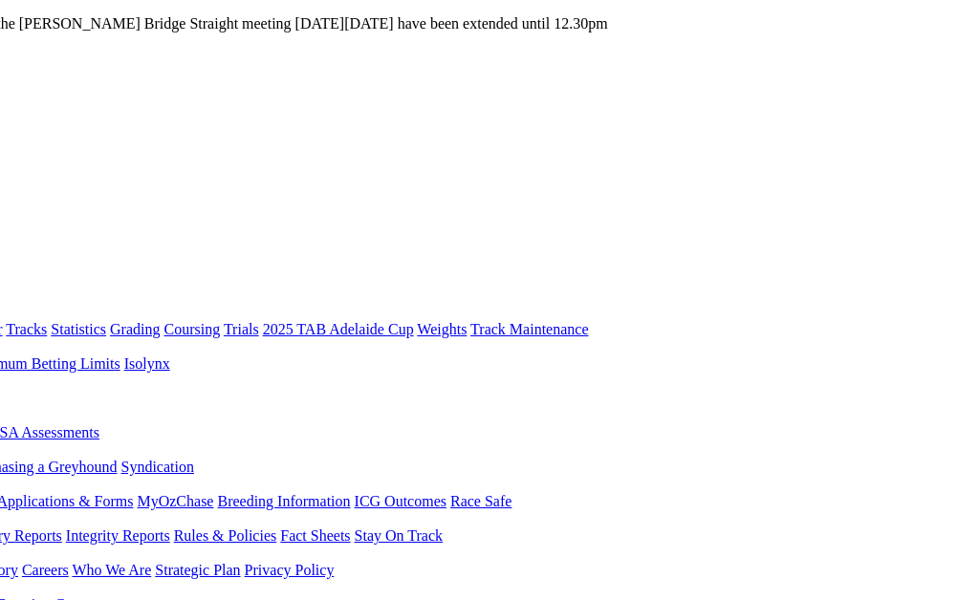
scroll to position [0, 316]
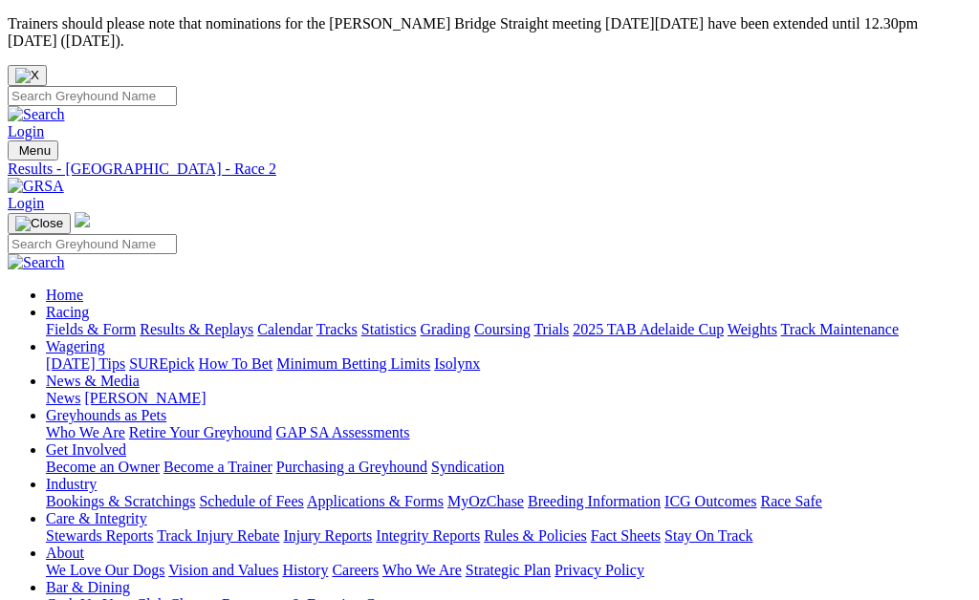
scroll to position [284, 0]
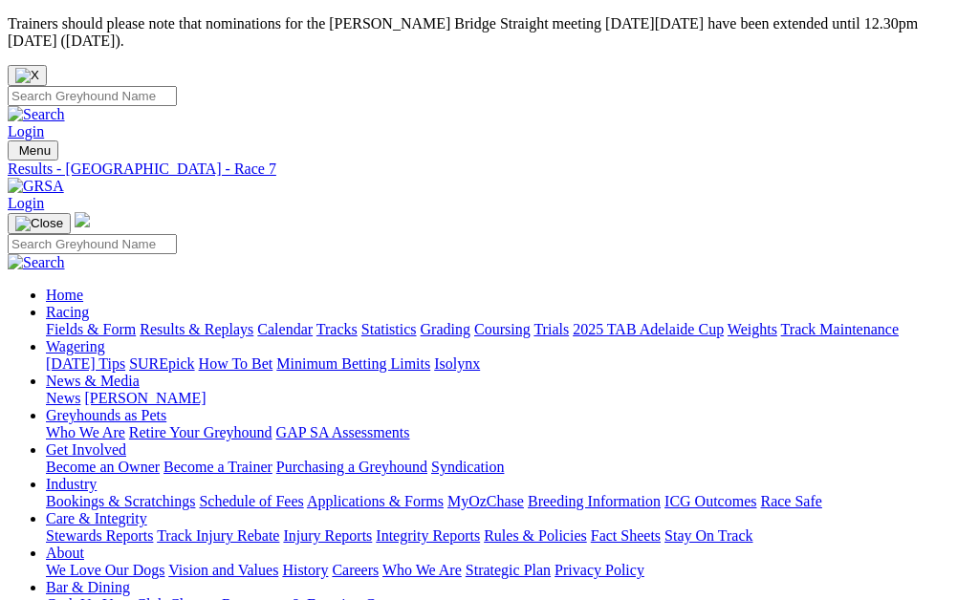
scroll to position [98, 0]
